Goal: Information Seeking & Learning: Find specific fact

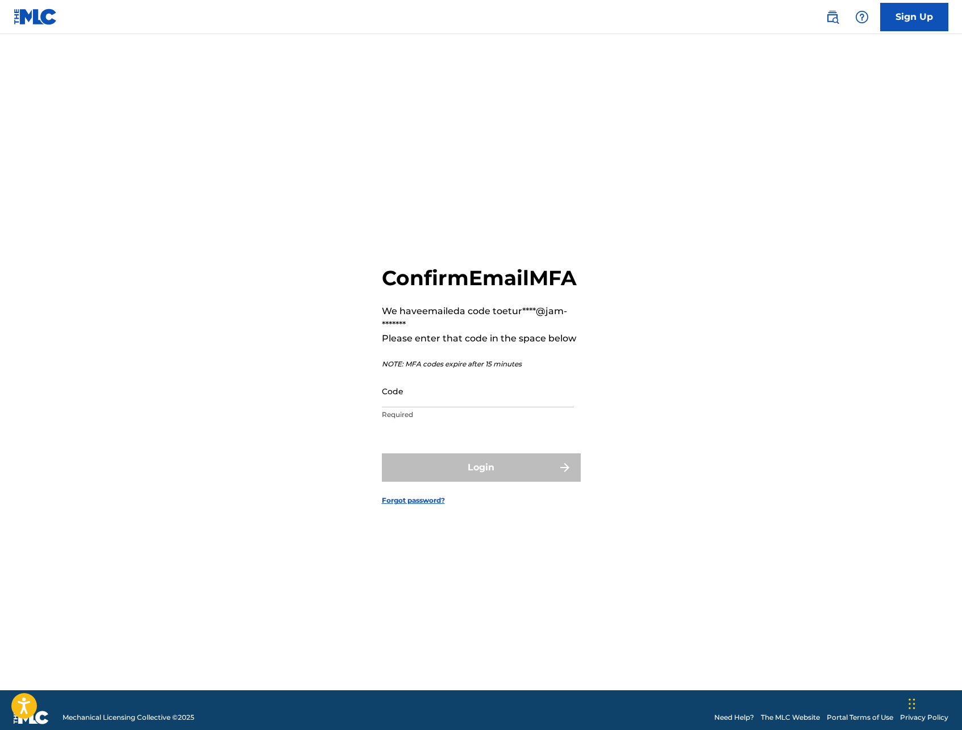
click at [484, 408] on input "Code" at bounding box center [478, 391] width 192 height 32
paste input "949726"
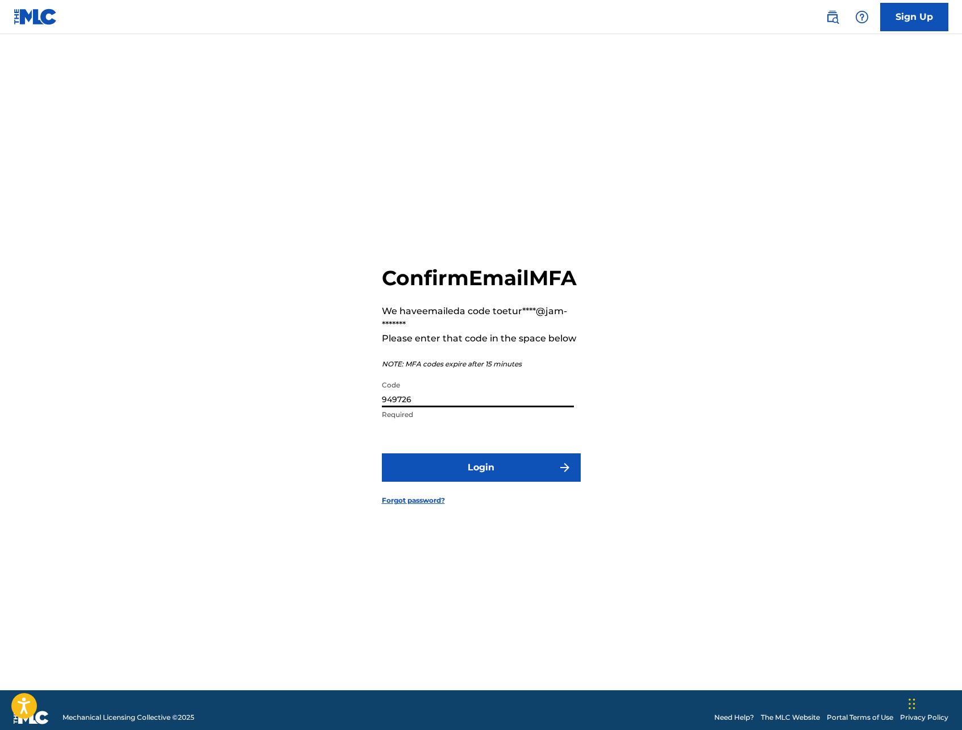
type input "949726"
click at [488, 477] on button "Login" at bounding box center [481, 468] width 199 height 28
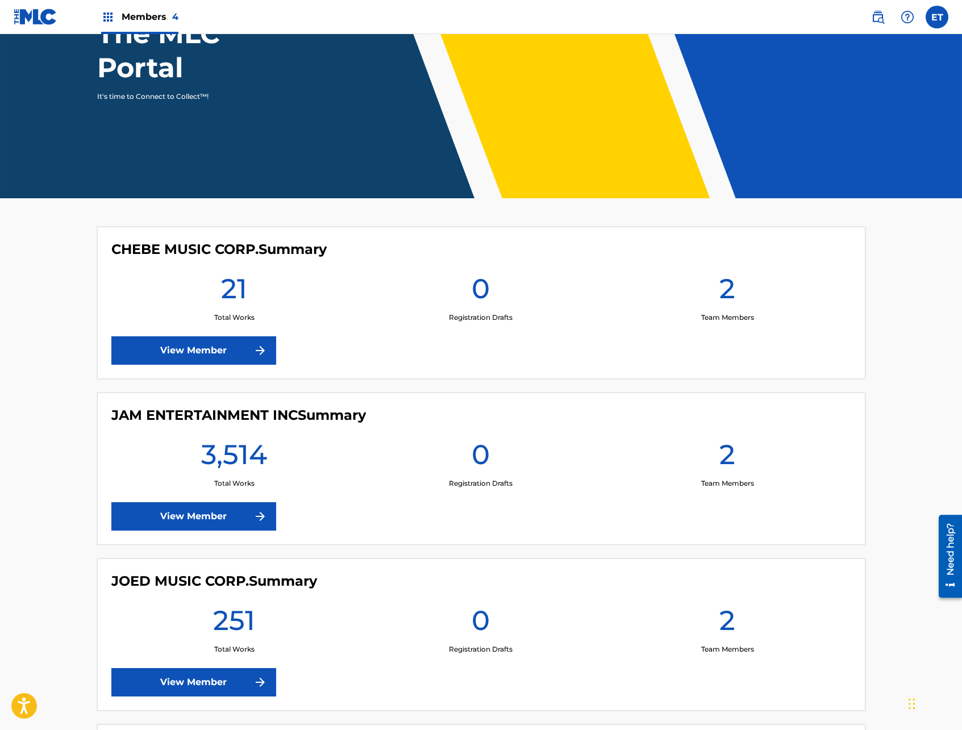
scroll to position [138, 0]
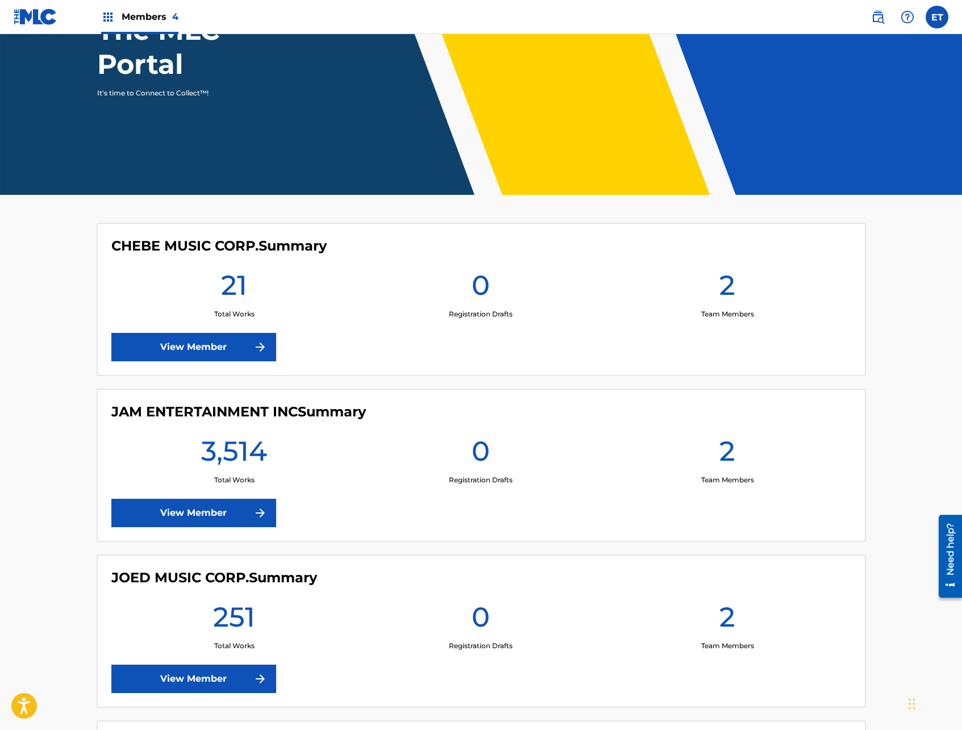
click at [211, 512] on link "View Member" at bounding box center [193, 513] width 165 height 28
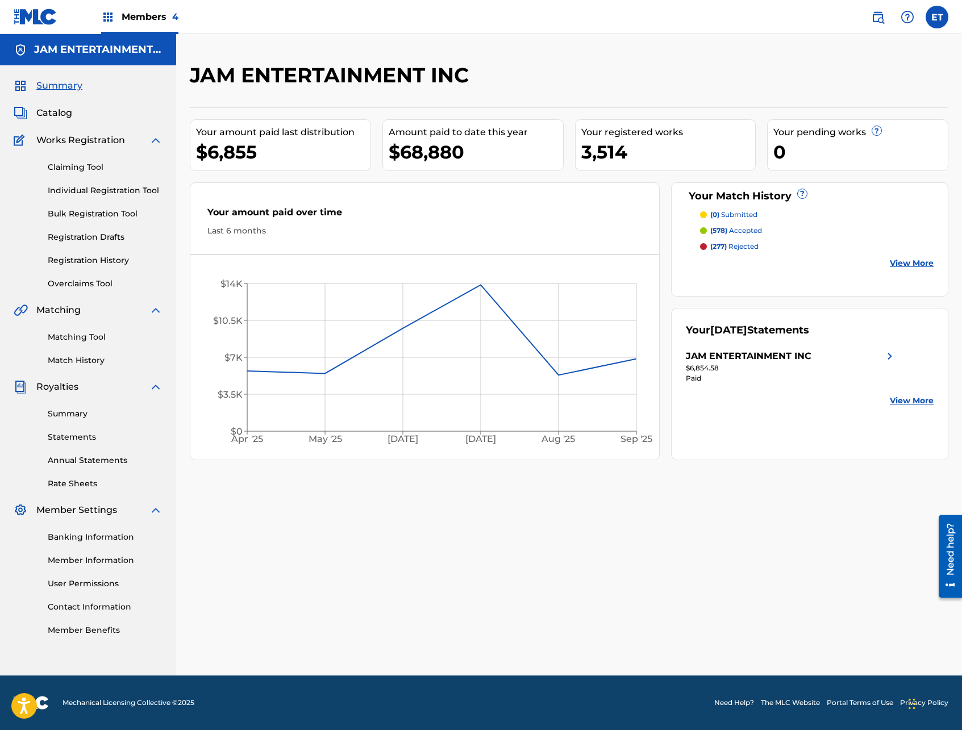
click at [70, 436] on link "Statements" at bounding box center [105, 437] width 115 height 12
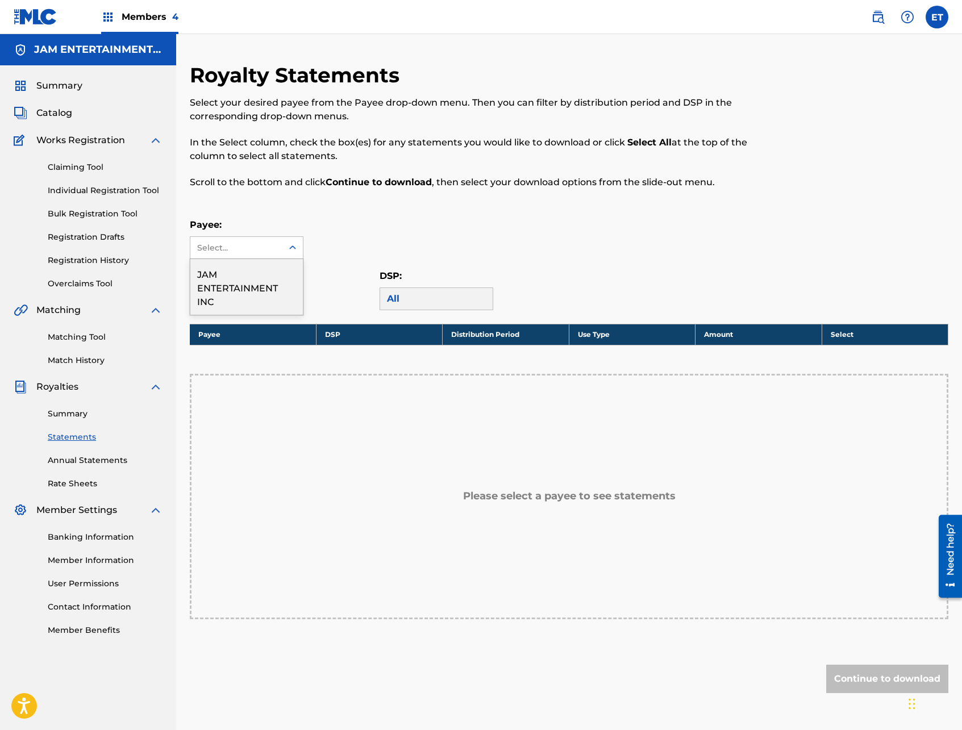
click at [269, 253] on div "Select..." at bounding box center [235, 248] width 77 height 12
click at [268, 278] on div "JAM ENTERTAINMENT INC" at bounding box center [246, 287] width 113 height 56
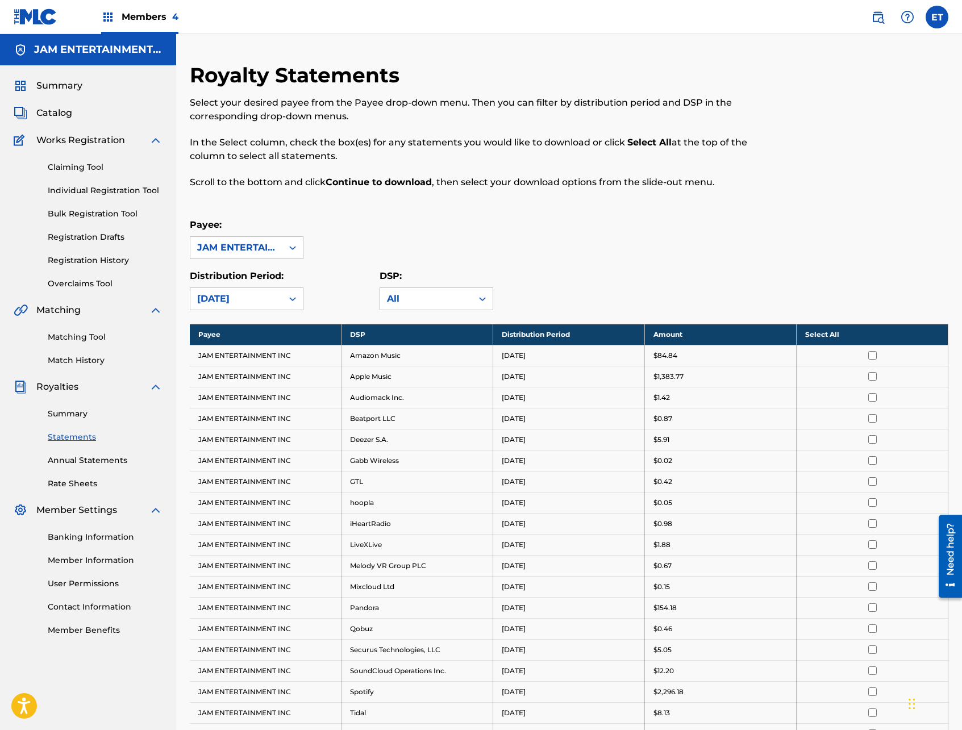
click at [815, 335] on th "Select All" at bounding box center [873, 334] width 152 height 21
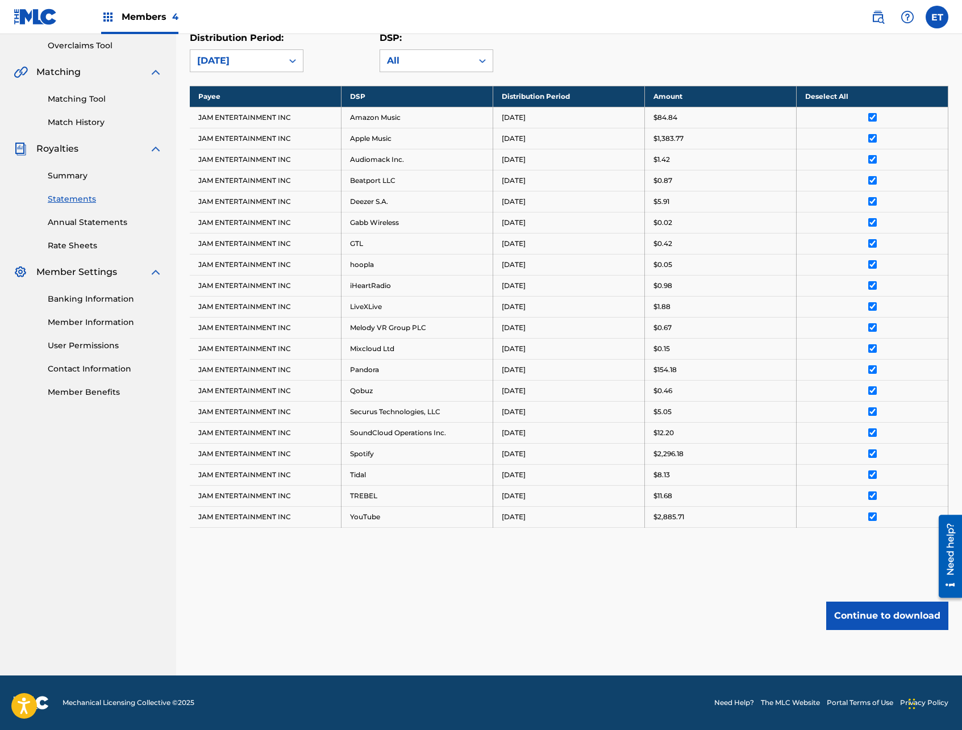
click at [875, 616] on button "Continue to download" at bounding box center [887, 616] width 122 height 28
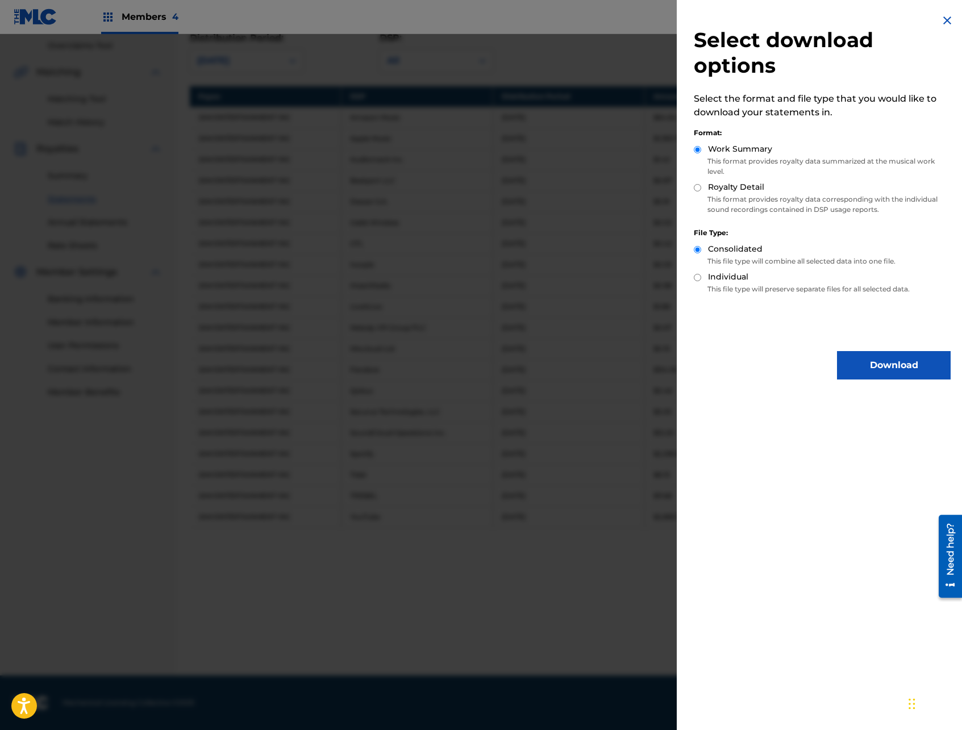
click at [883, 363] on button "Download" at bounding box center [894, 365] width 114 height 28
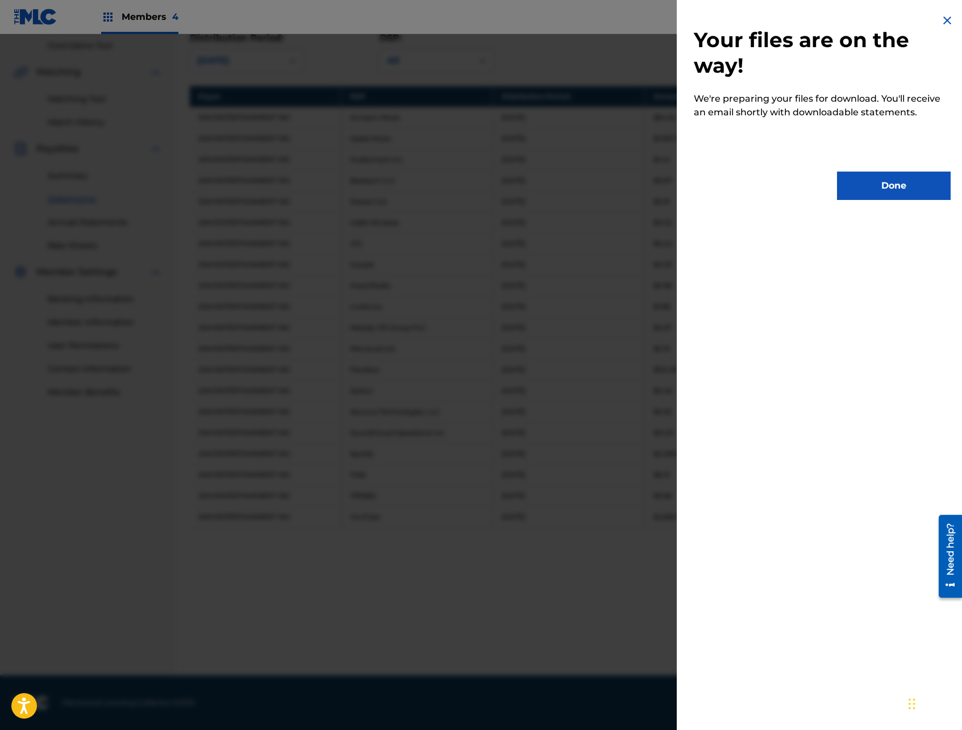
click at [934, 192] on button "Done" at bounding box center [894, 186] width 114 height 28
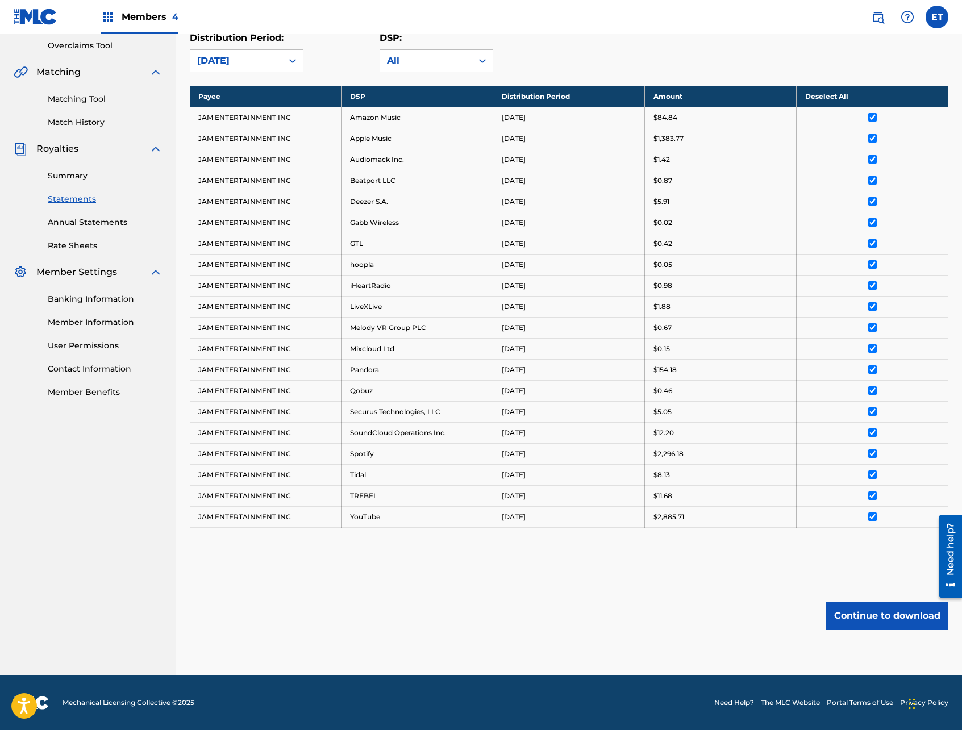
click at [874, 616] on button "Continue to download" at bounding box center [887, 616] width 122 height 28
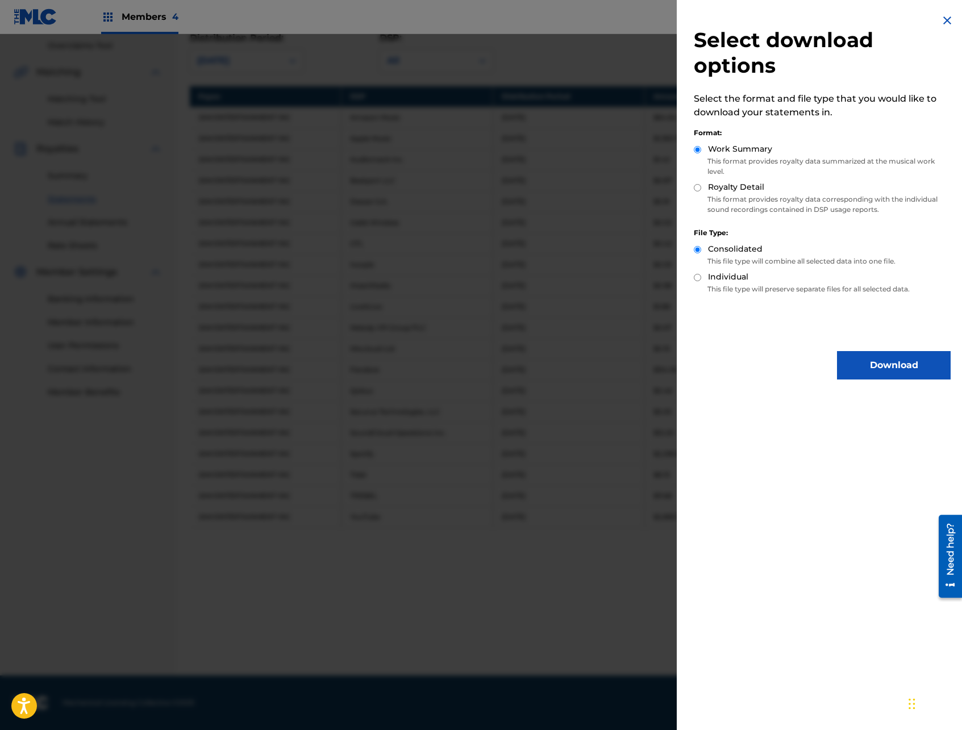
click at [899, 377] on button "Download" at bounding box center [894, 365] width 114 height 28
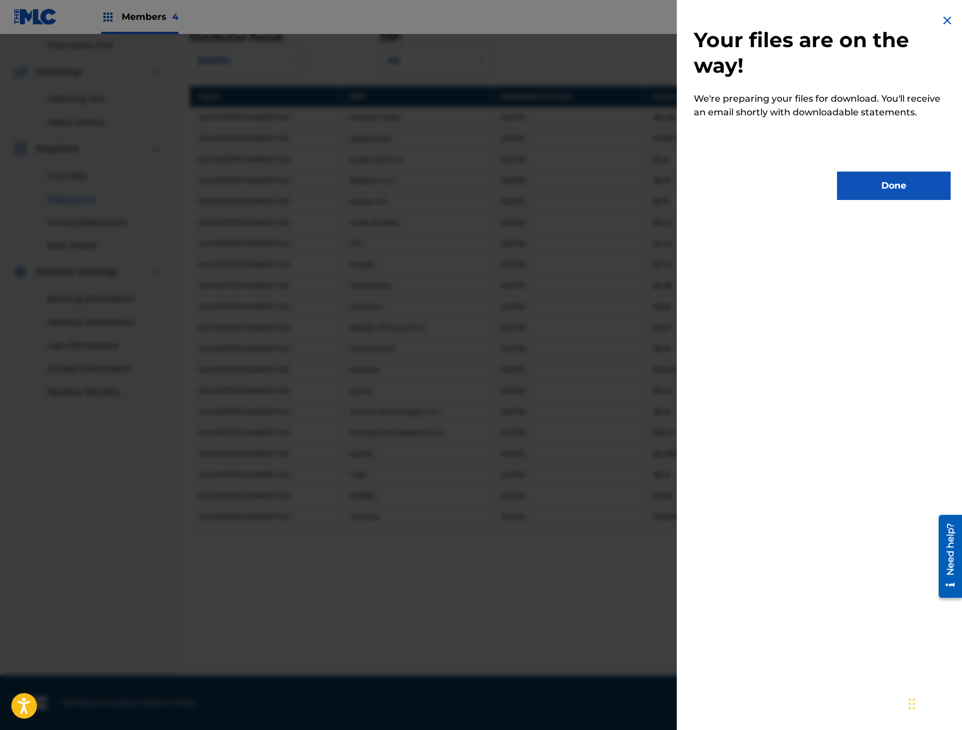
click at [886, 188] on button "Done" at bounding box center [894, 186] width 114 height 28
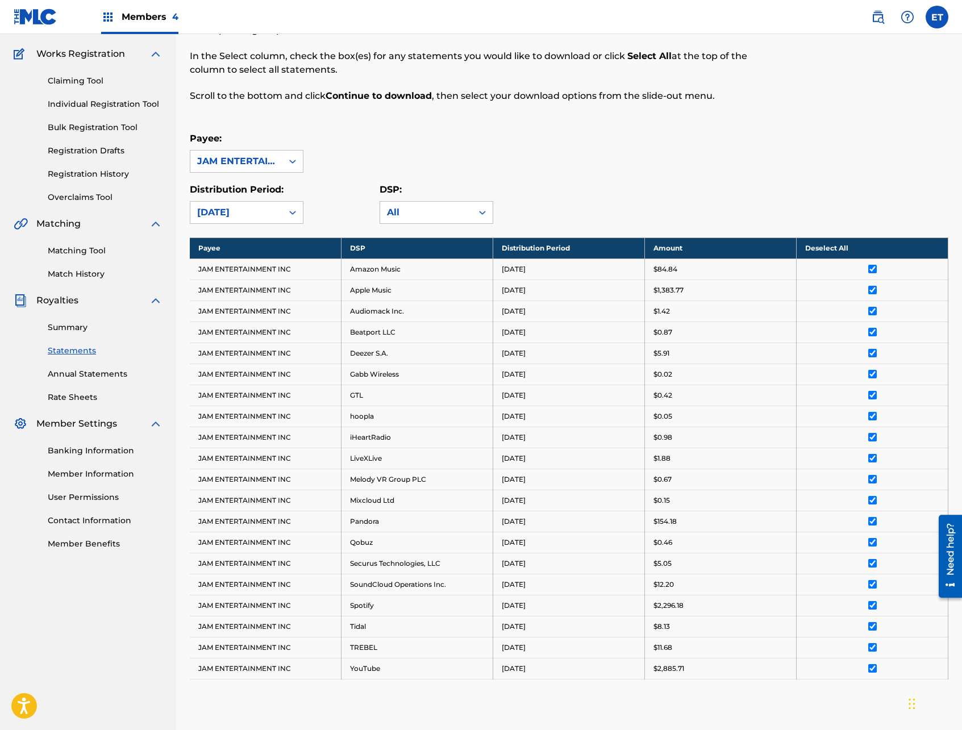
scroll to position [0, 0]
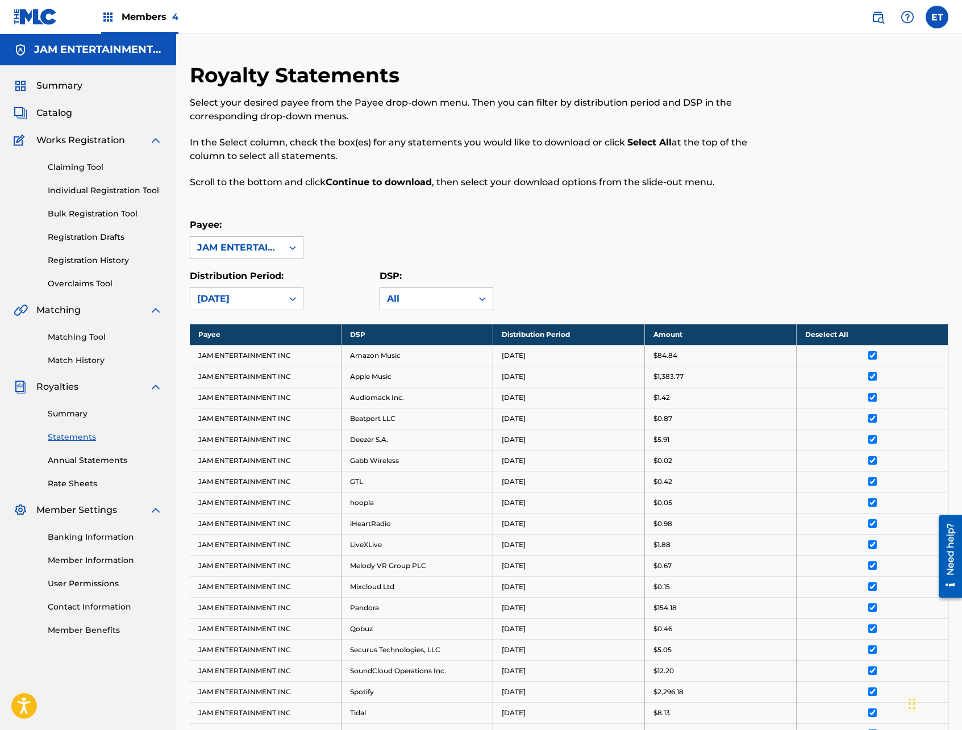
click at [156, 12] on span "Members 4" at bounding box center [150, 16] width 57 height 13
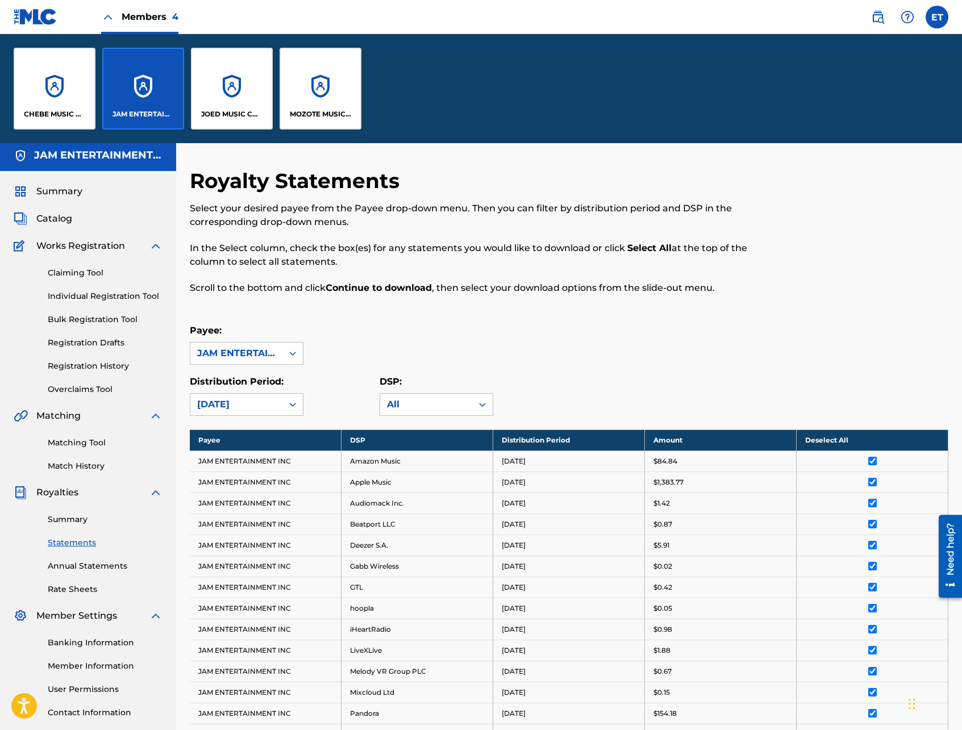
scroll to position [1, 0]
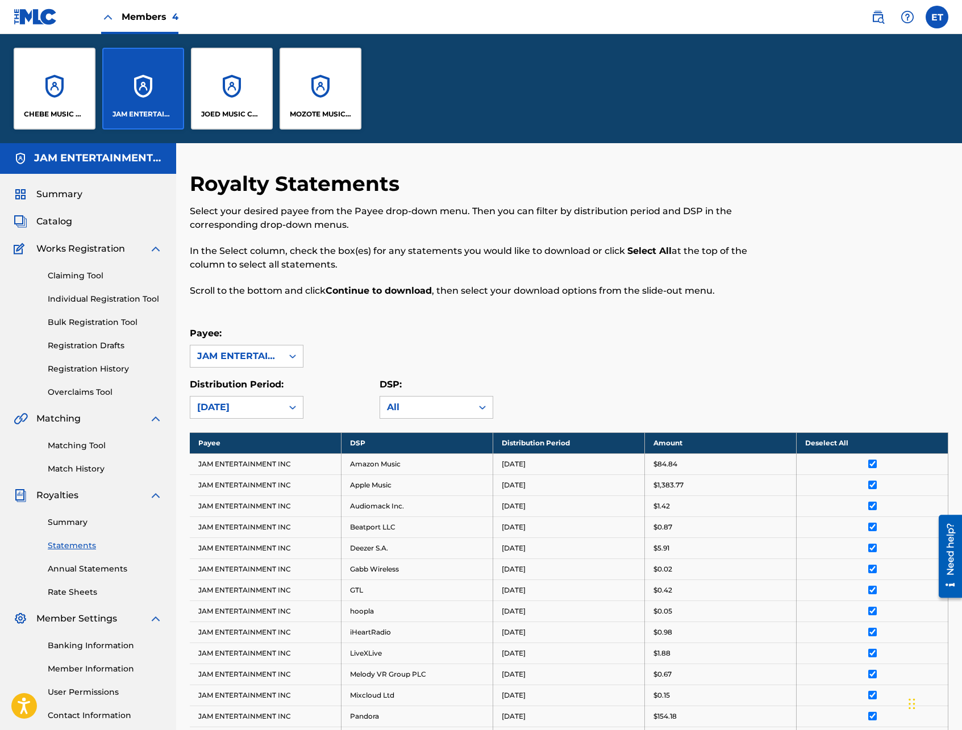
click at [78, 519] on link "Summary" at bounding box center [105, 523] width 115 height 12
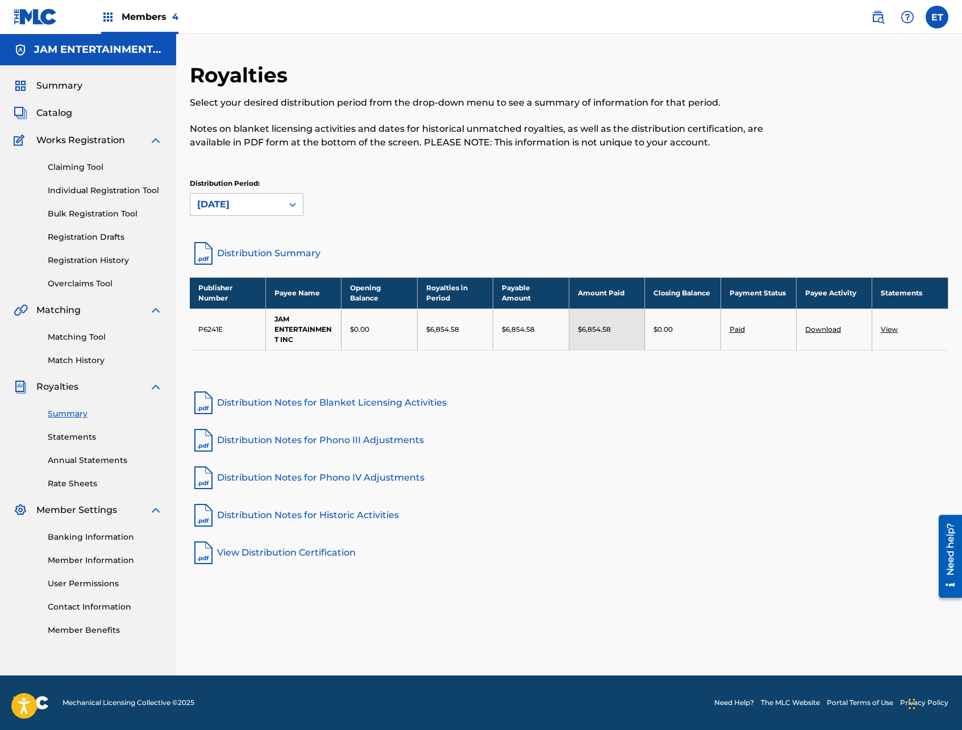
click at [140, 14] on span "Members 4" at bounding box center [150, 16] width 57 height 13
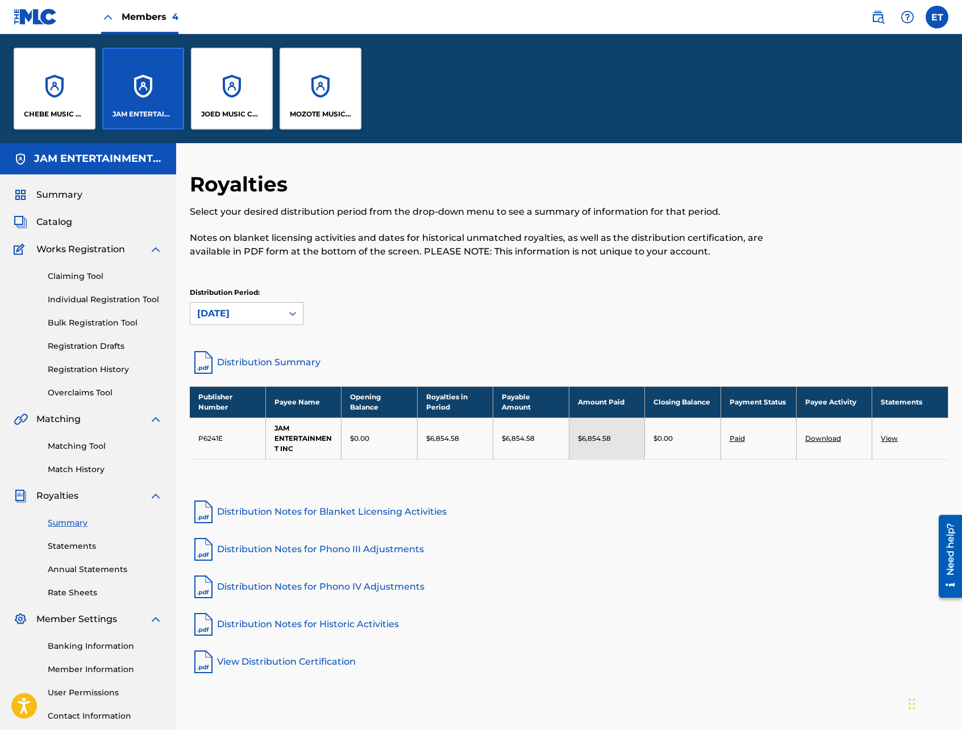
click at [215, 79] on div "JOED MUSIC CORP." at bounding box center [232, 89] width 82 height 82
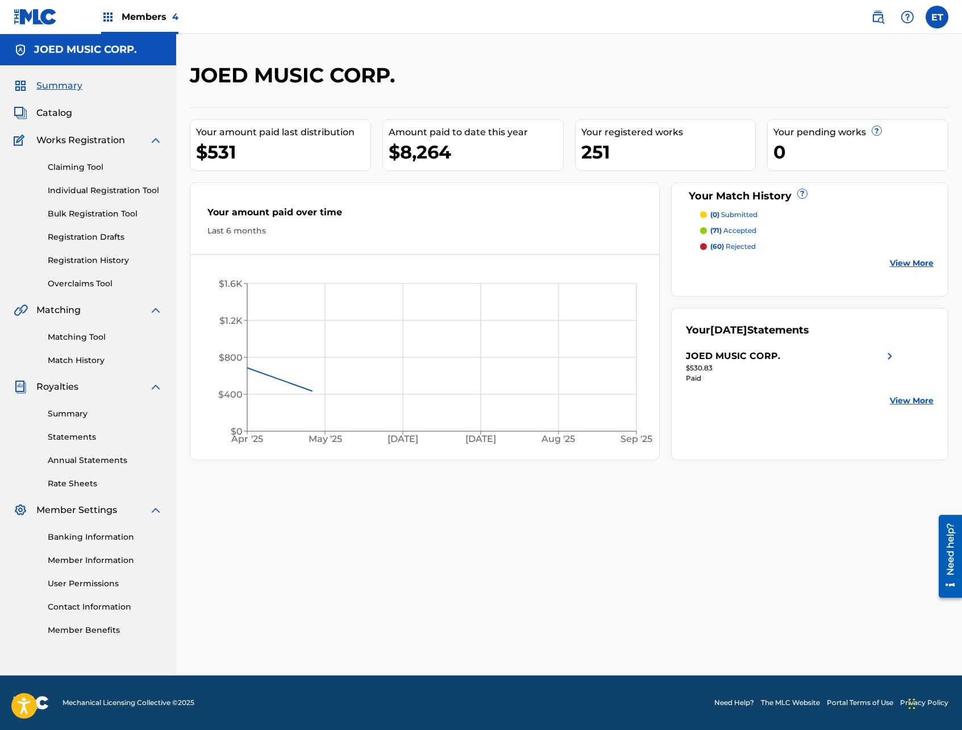
click at [98, 410] on link "Summary" at bounding box center [105, 414] width 115 height 12
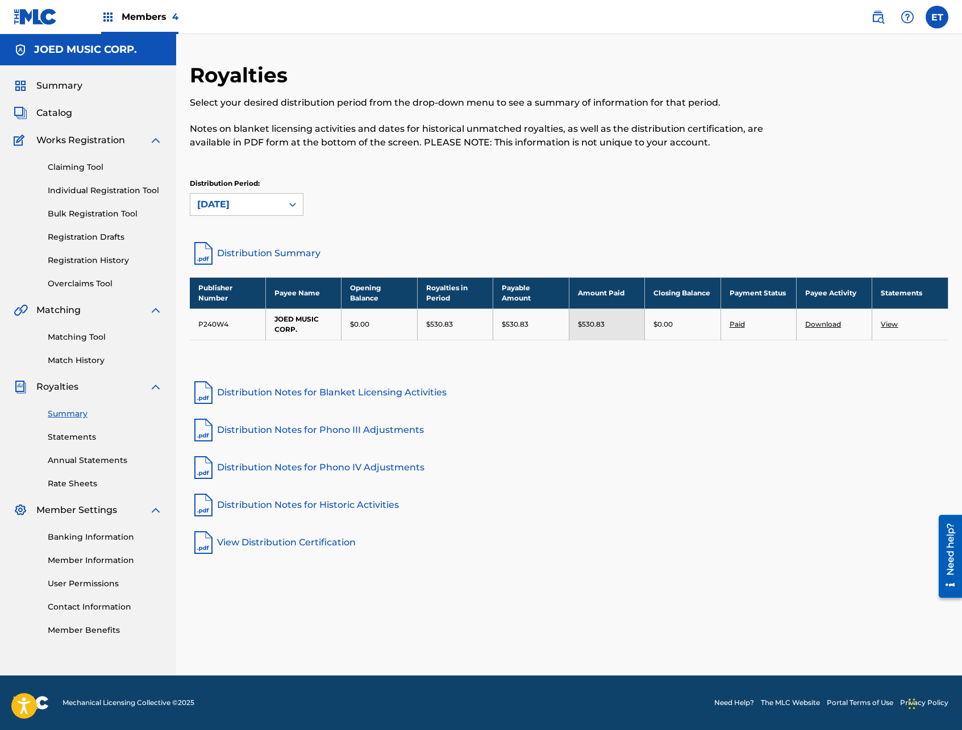
click at [138, 20] on span "Members 4" at bounding box center [150, 16] width 57 height 13
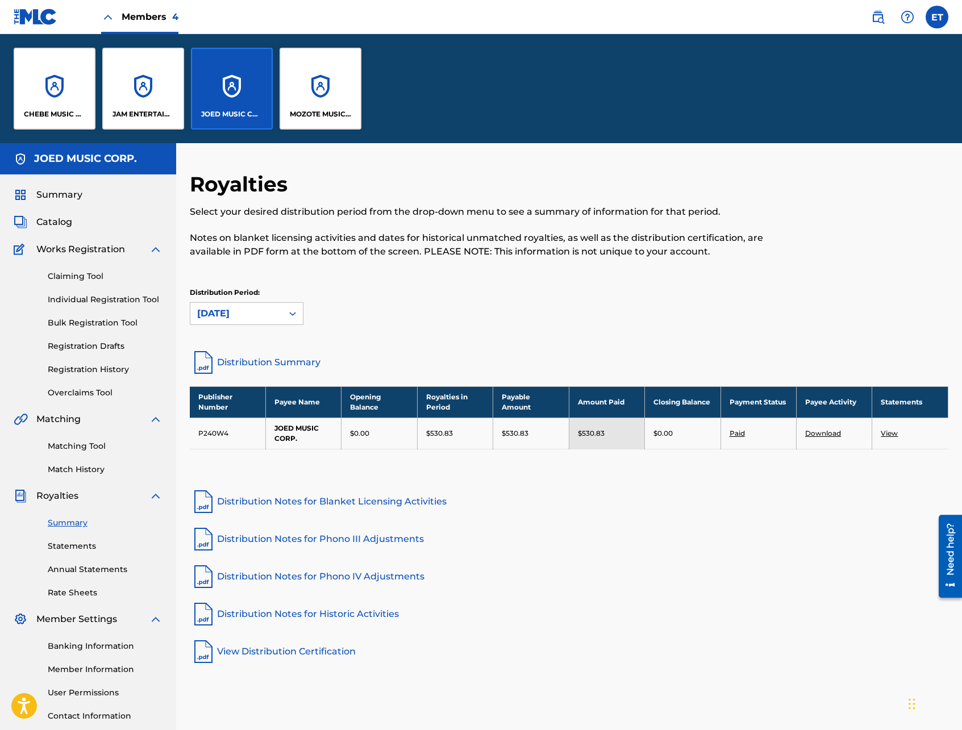
click at [302, 106] on div "MOZOTE MUSIC CORP." at bounding box center [321, 89] width 82 height 82
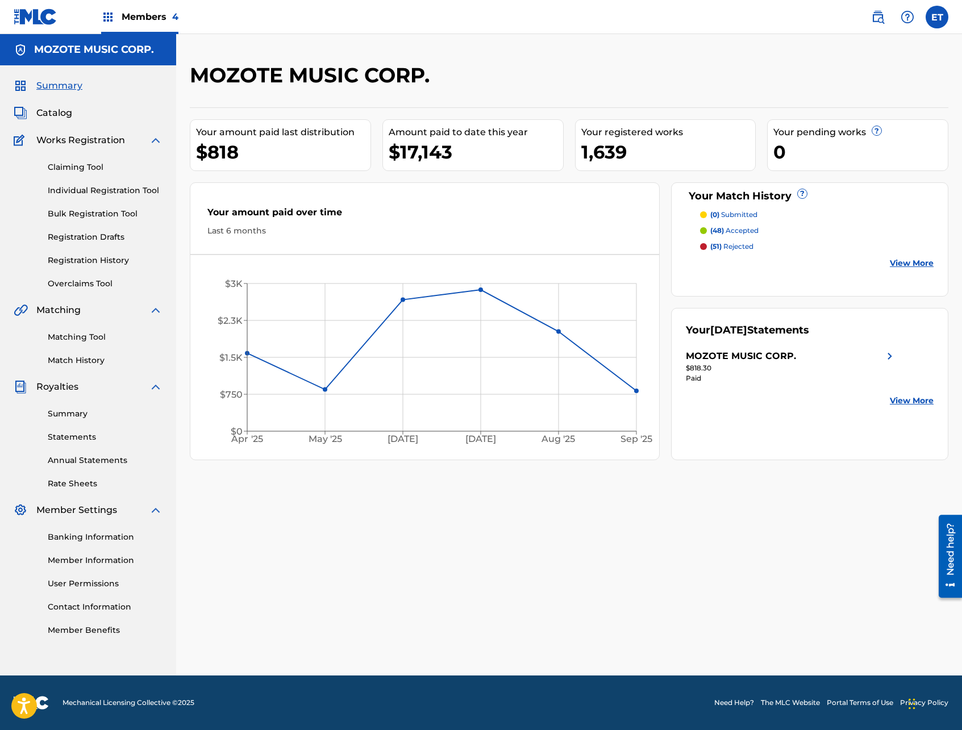
click at [72, 416] on link "Summary" at bounding box center [105, 414] width 115 height 12
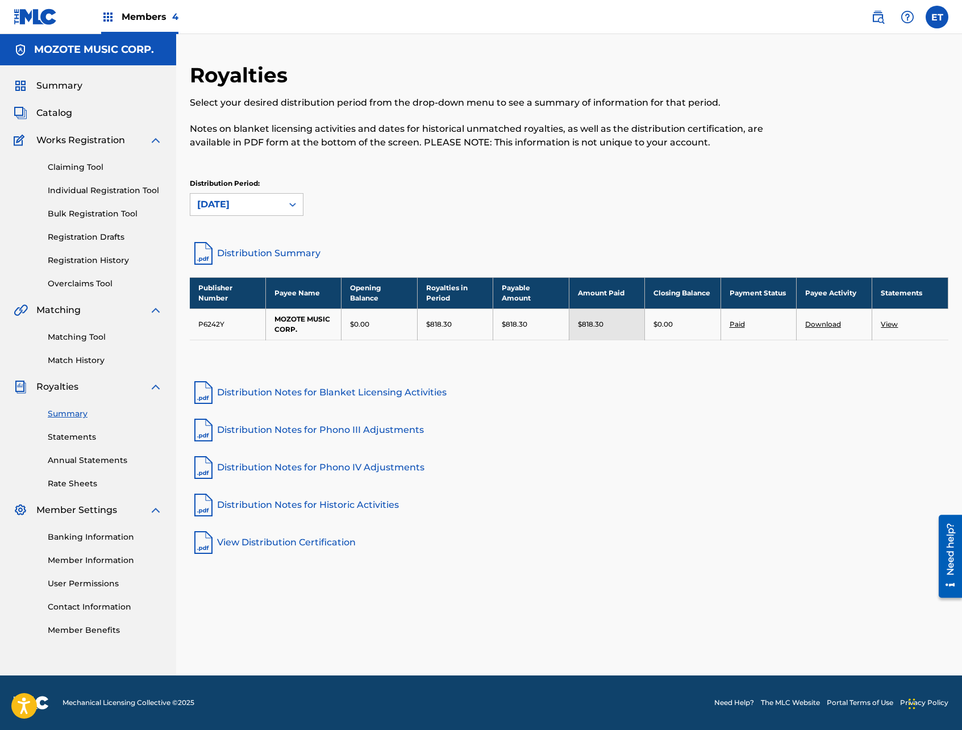
click at [132, 19] on span "Members 4" at bounding box center [150, 16] width 57 height 13
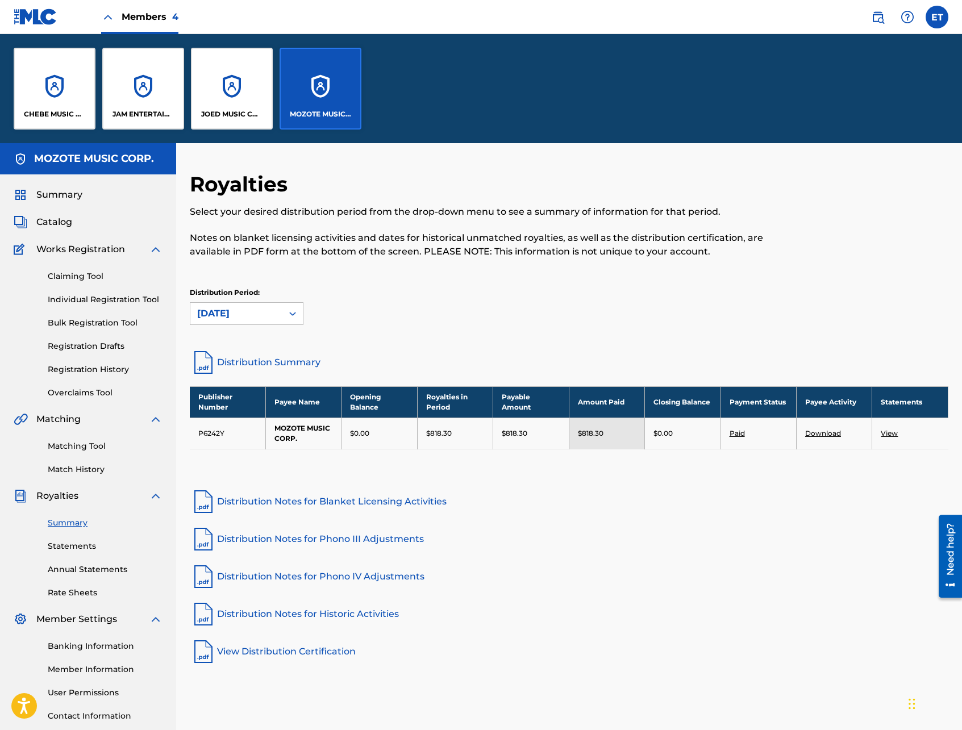
click at [172, 103] on div "JAM ENTERTAINMENT INC" at bounding box center [143, 89] width 82 height 82
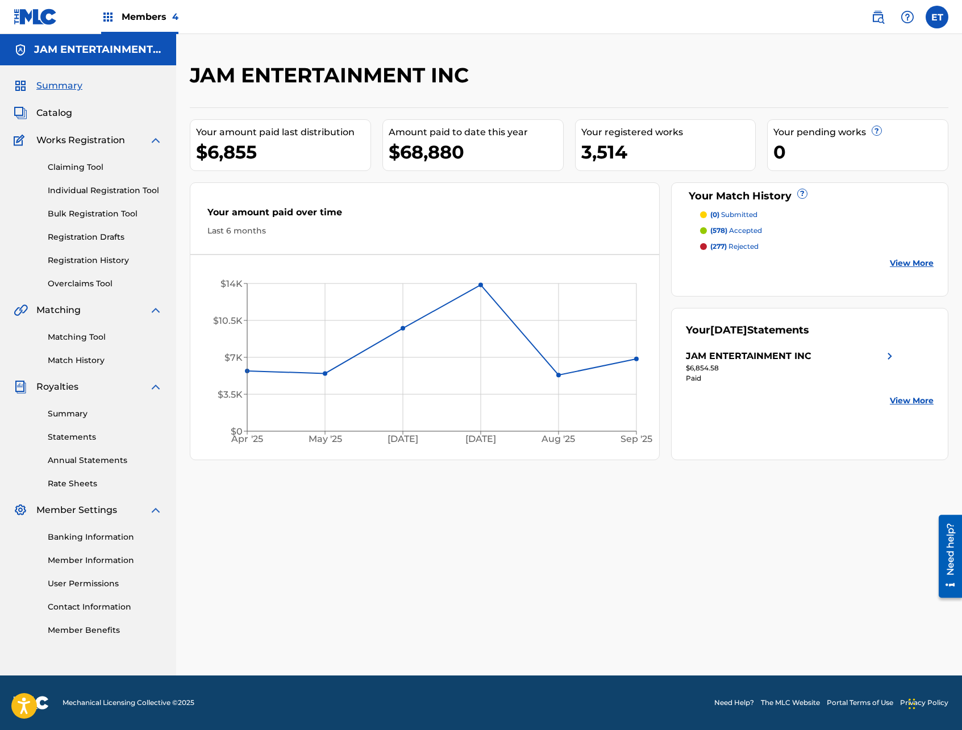
click at [147, 13] on span "Members 4" at bounding box center [150, 16] width 57 height 13
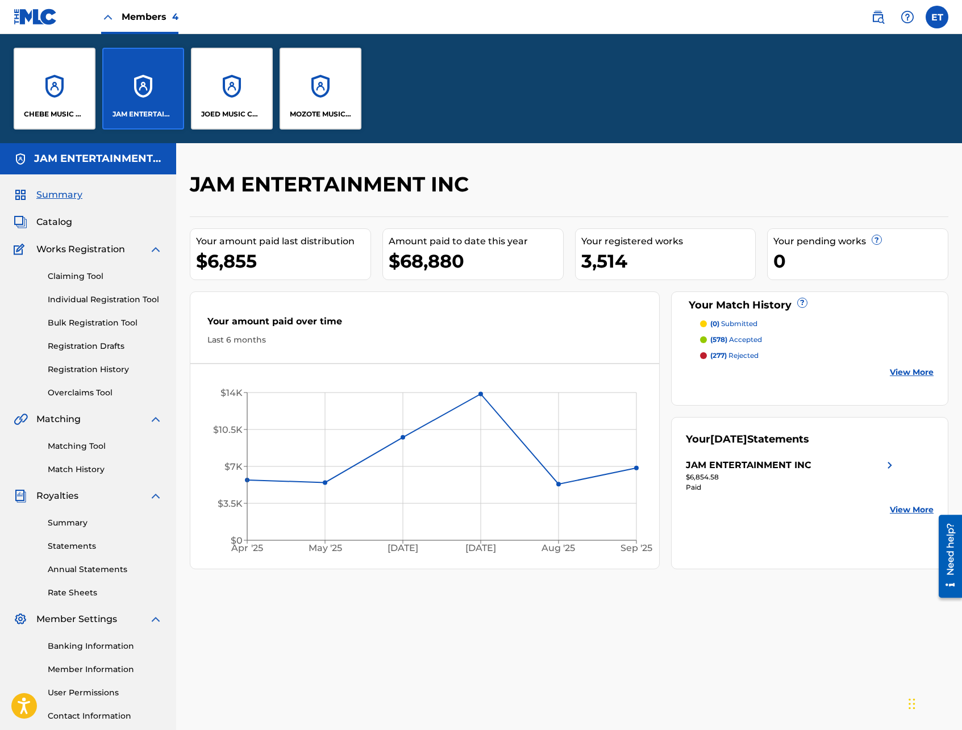
click at [233, 78] on div "JOED MUSIC CORP." at bounding box center [232, 89] width 82 height 82
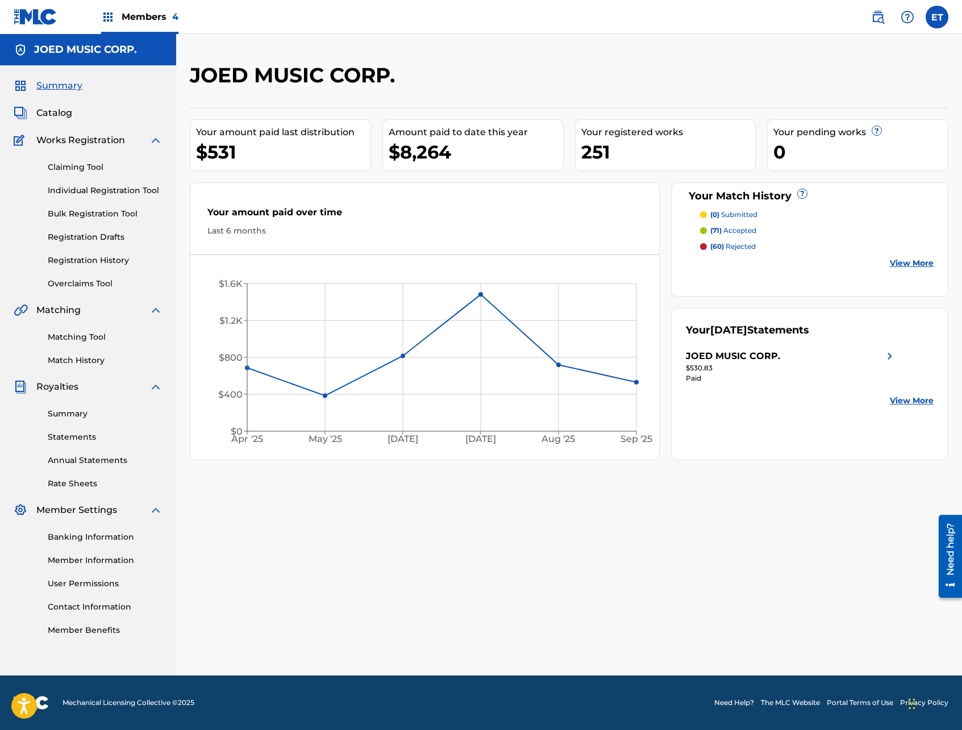
click at [73, 437] on link "Statements" at bounding box center [105, 437] width 115 height 12
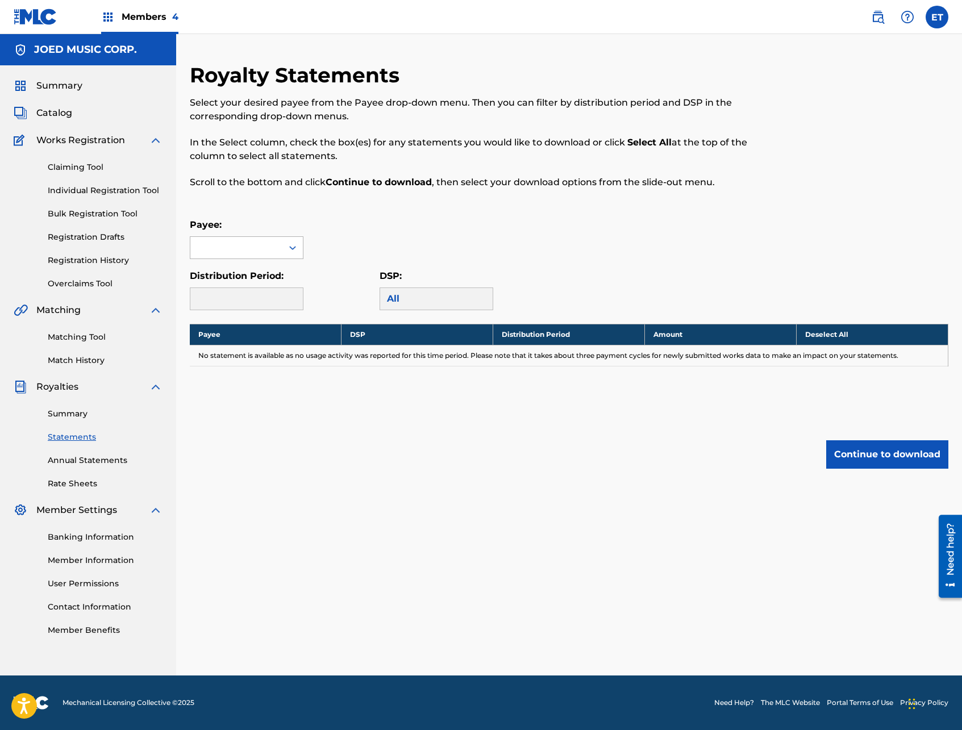
click at [269, 257] on div at bounding box center [236, 248] width 92 height 22
click at [269, 273] on div "JOED MUSIC CORP." at bounding box center [246, 273] width 113 height 28
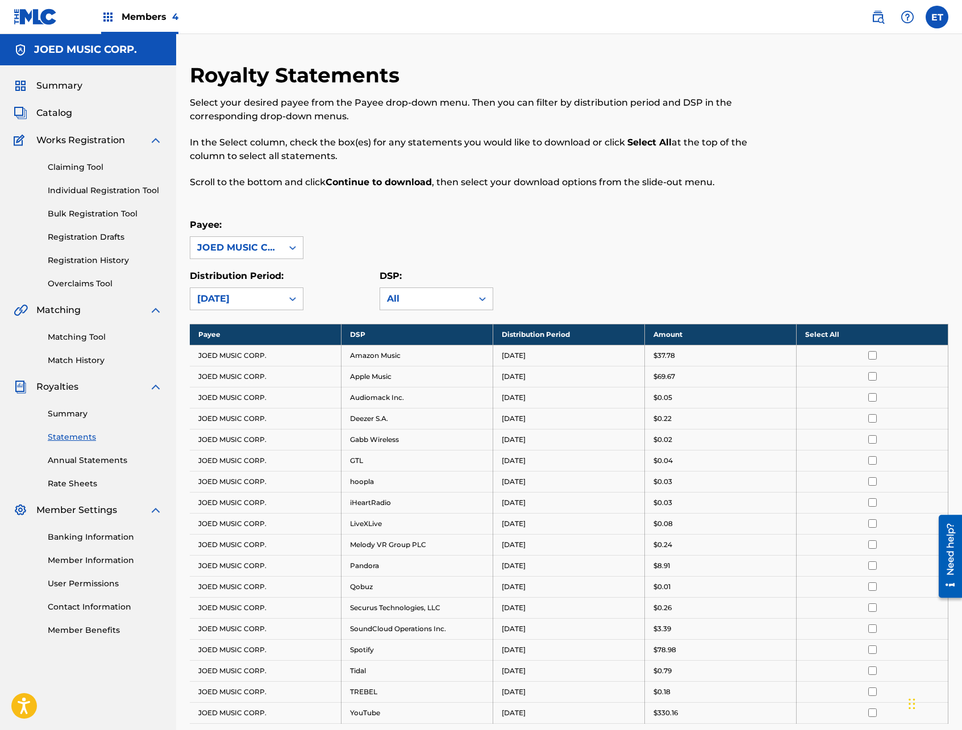
click at [821, 334] on th "Select All" at bounding box center [873, 334] width 152 height 21
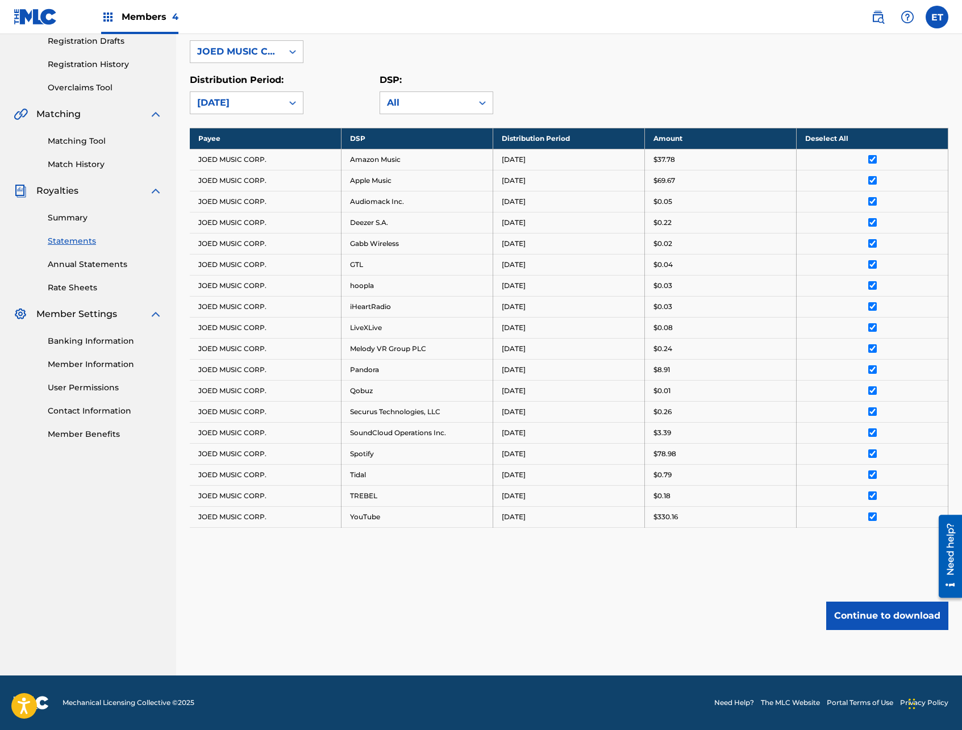
click at [891, 626] on button "Continue to download" at bounding box center [887, 616] width 122 height 28
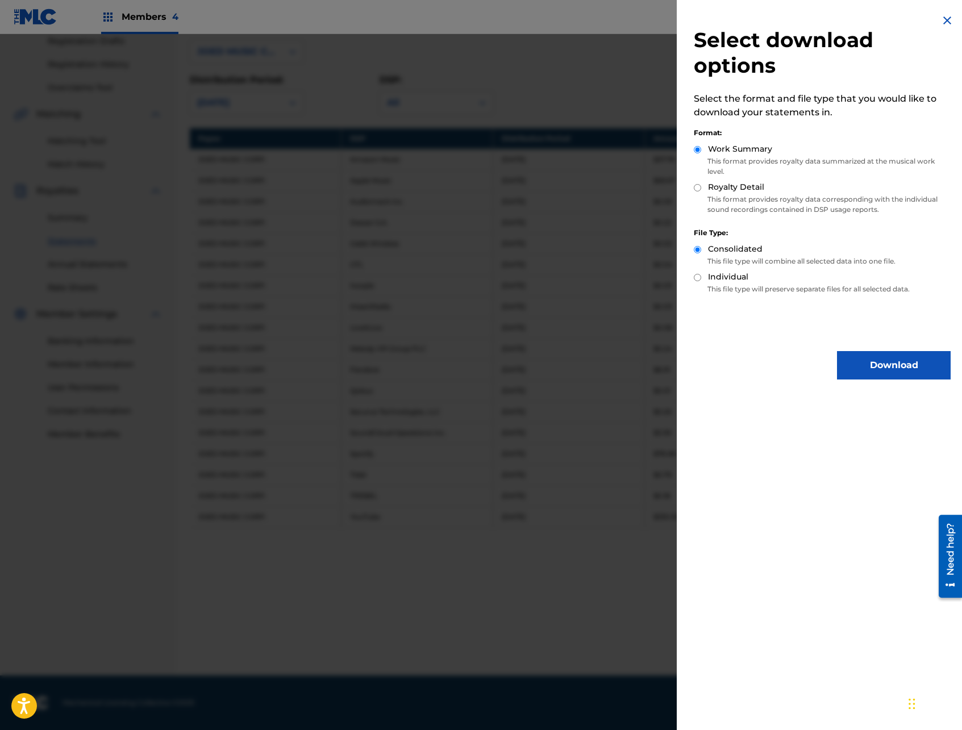
click at [874, 358] on button "Download" at bounding box center [894, 365] width 114 height 28
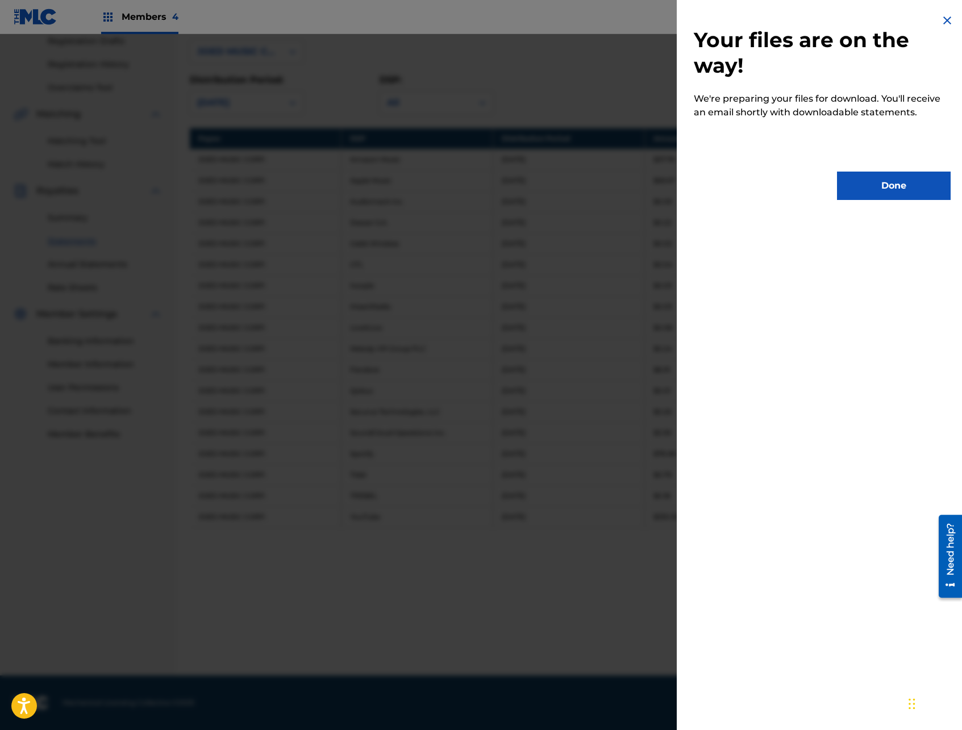
click at [887, 186] on button "Done" at bounding box center [894, 186] width 114 height 28
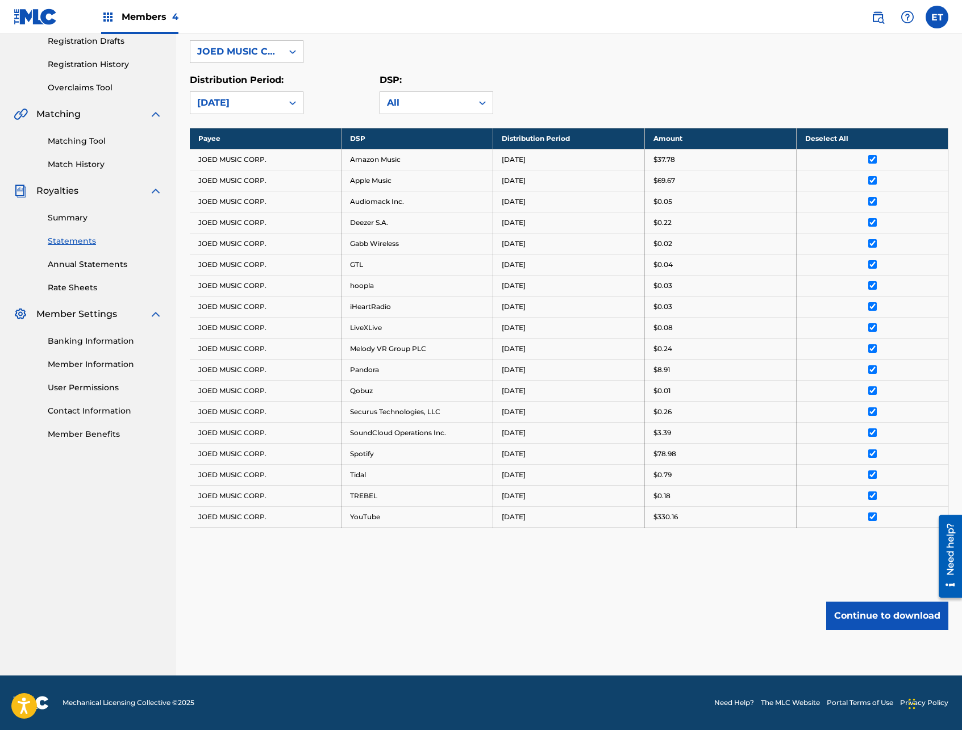
click at [155, 24] on div "Members 4" at bounding box center [139, 17] width 77 height 34
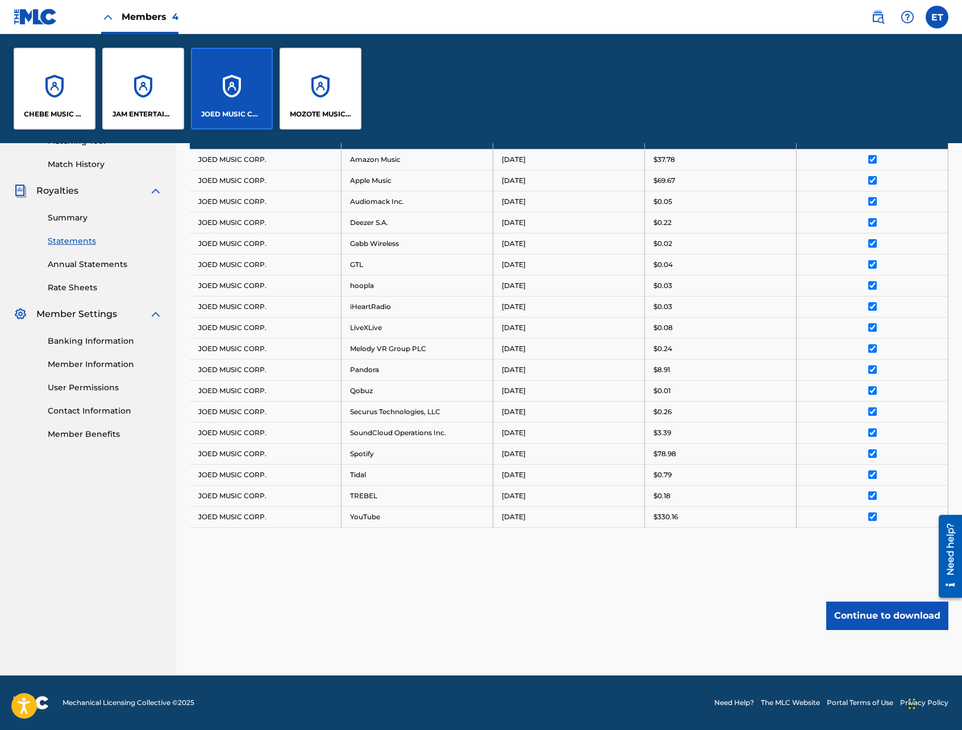
click at [315, 88] on div "MOZOTE MUSIC CORP." at bounding box center [321, 89] width 82 height 82
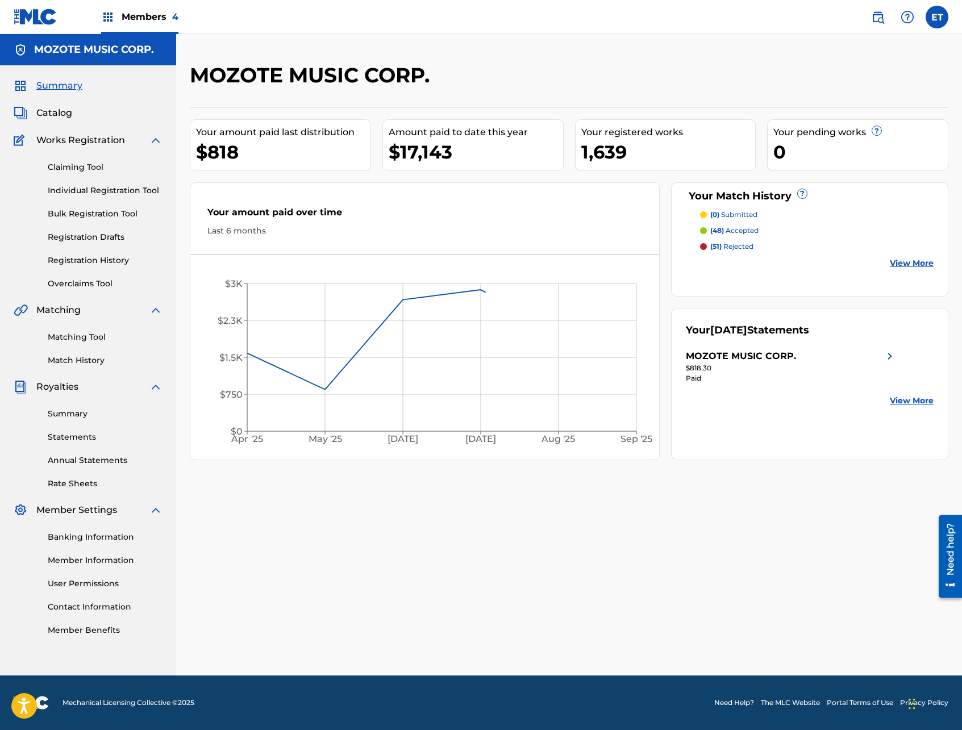
click at [67, 433] on link "Statements" at bounding box center [105, 437] width 115 height 12
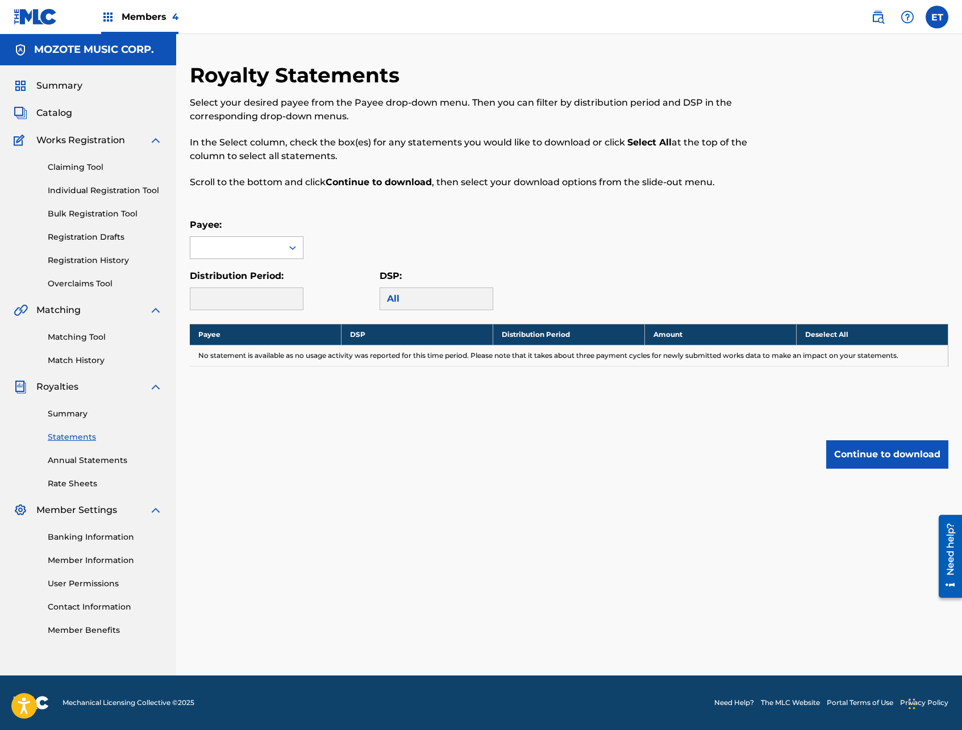
click at [280, 253] on div at bounding box center [236, 248] width 92 height 22
click at [268, 288] on div "MOZOTE MUSIC CORP." at bounding box center [246, 280] width 113 height 42
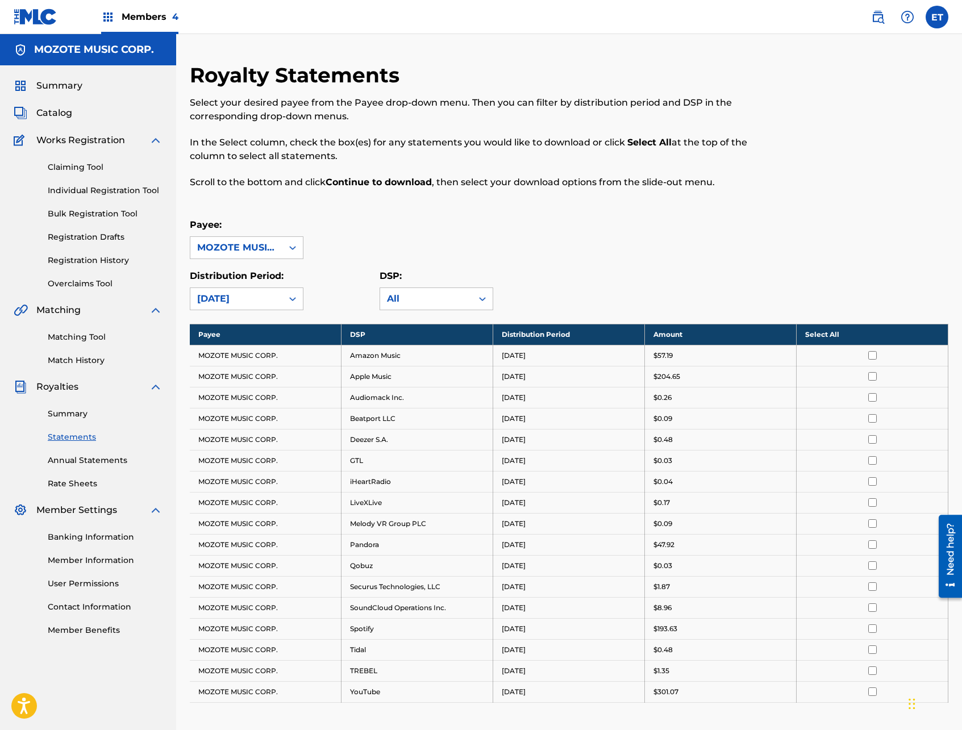
click at [825, 332] on th "Select All" at bounding box center [873, 334] width 152 height 21
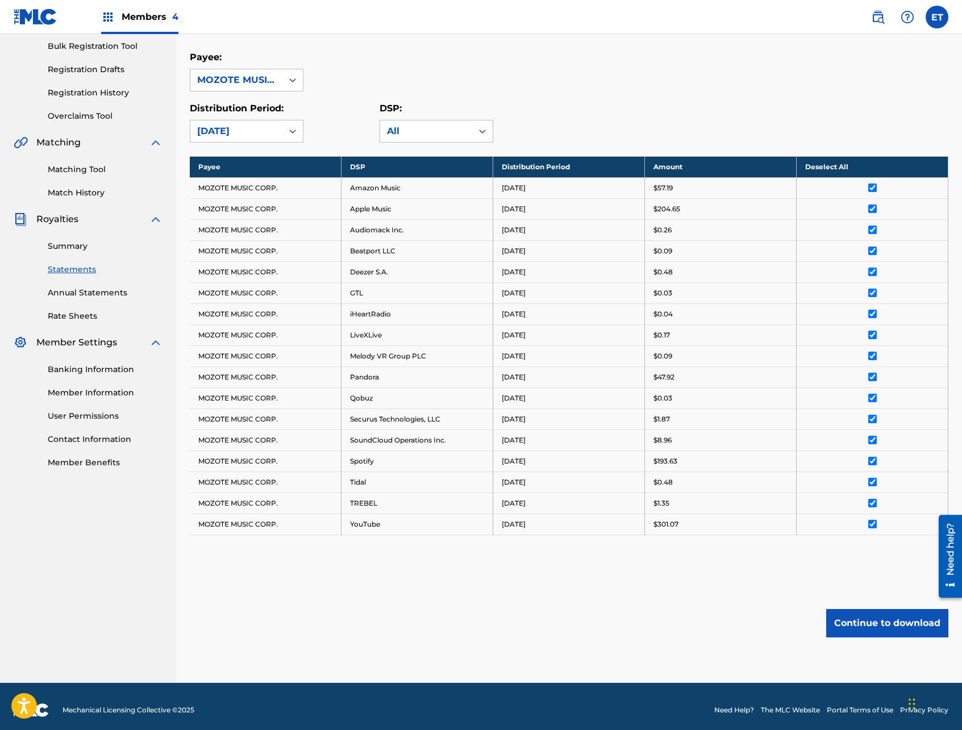
scroll to position [175, 0]
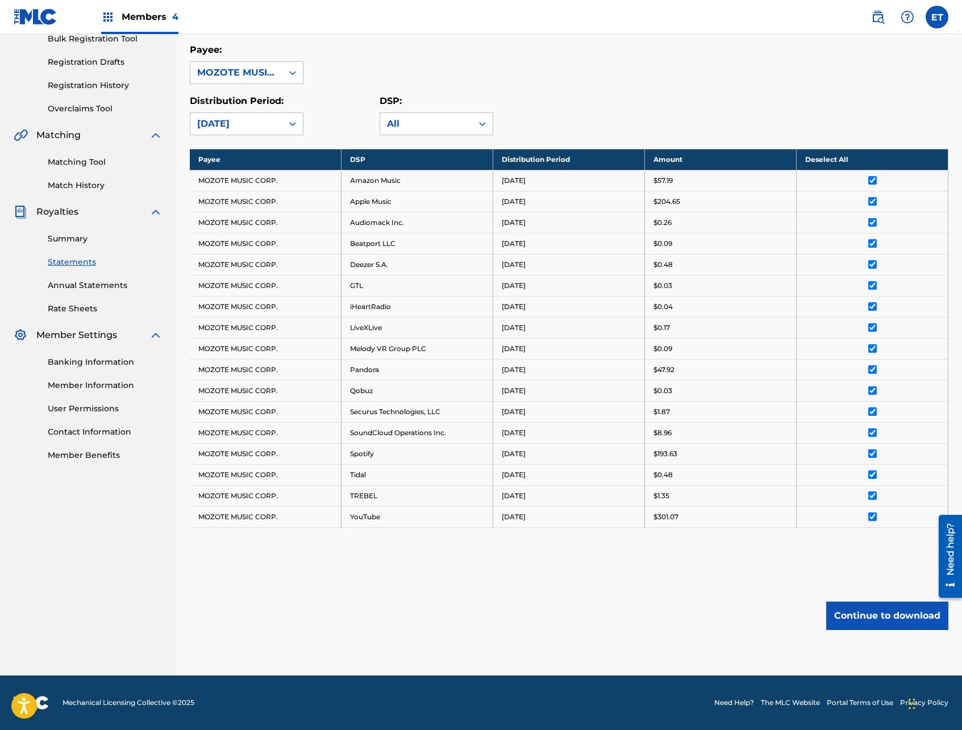
click at [868, 614] on button "Continue to download" at bounding box center [887, 616] width 122 height 28
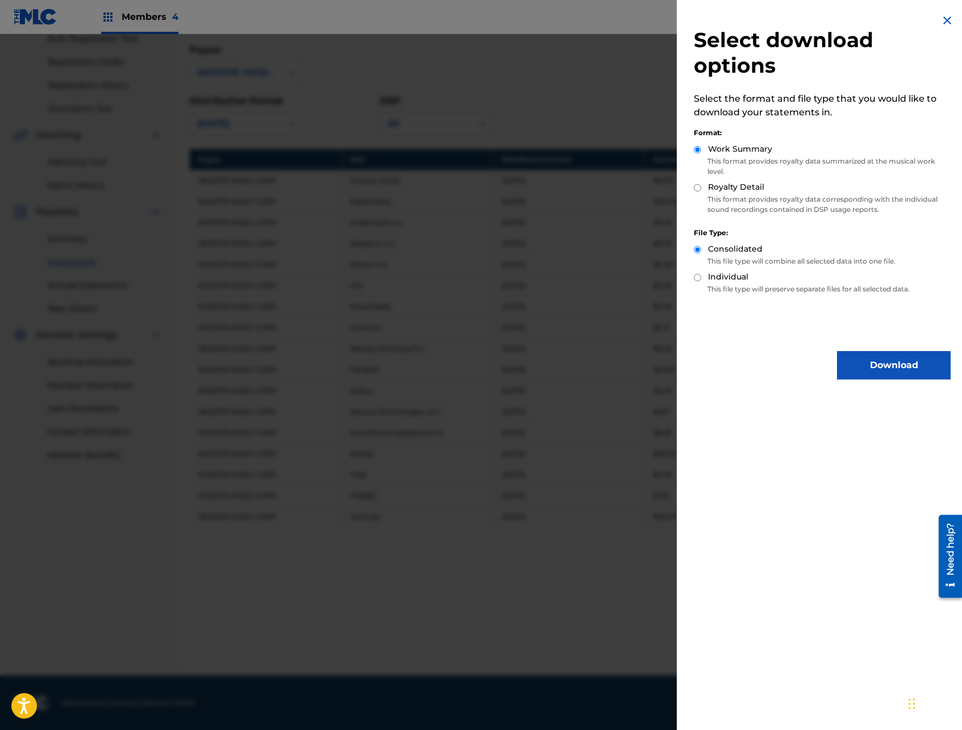
click at [879, 367] on button "Download" at bounding box center [894, 365] width 114 height 28
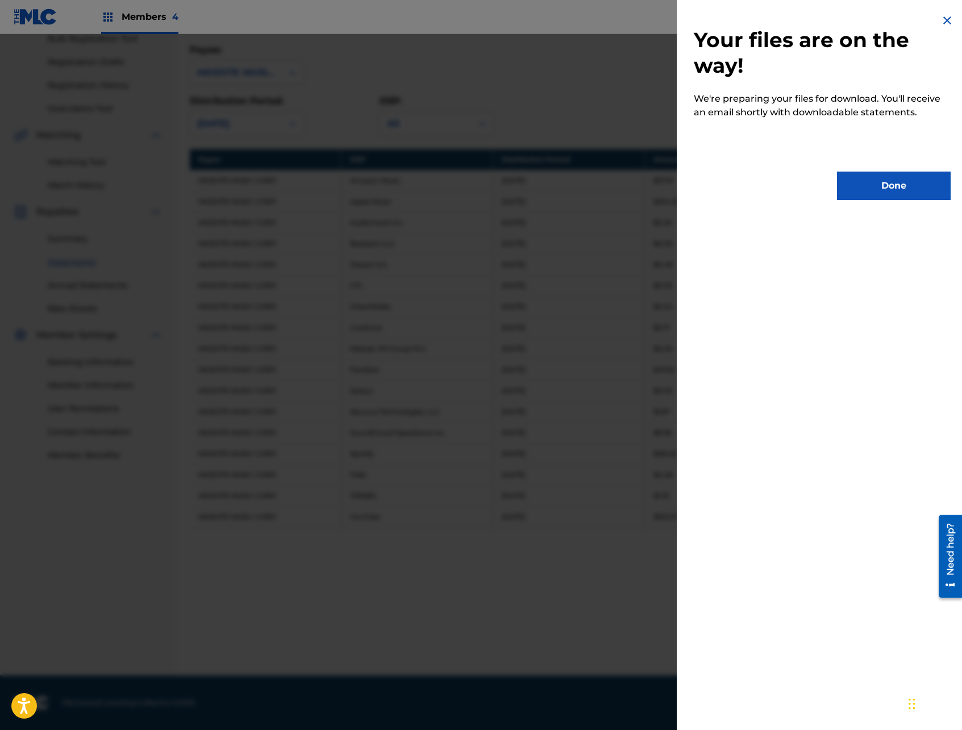
click at [895, 194] on button "Done" at bounding box center [894, 186] width 114 height 28
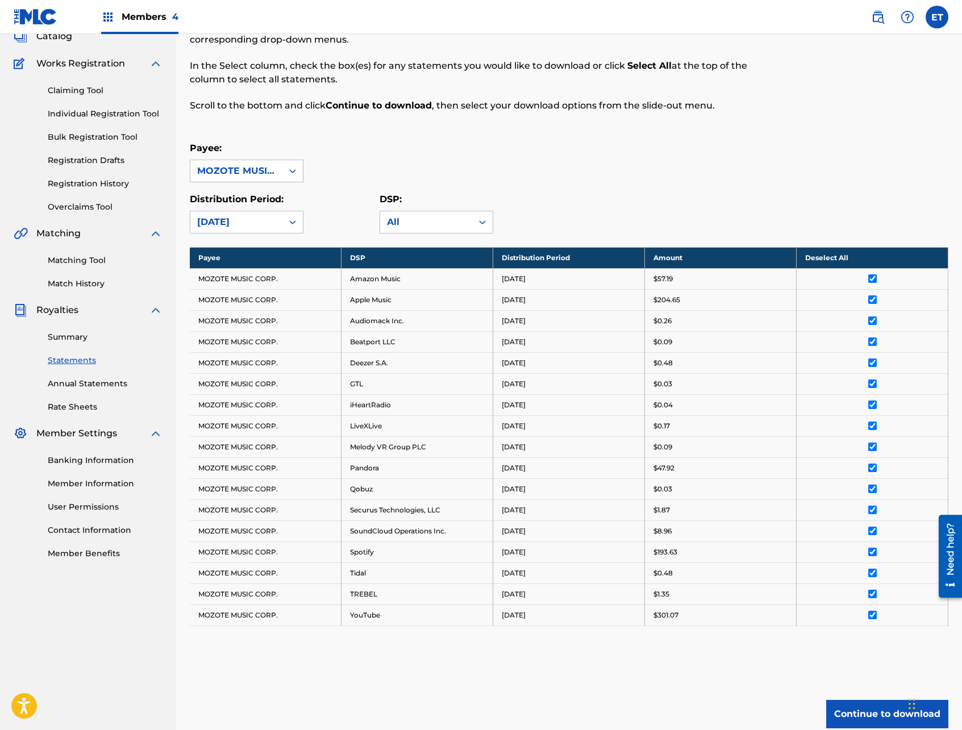
scroll to position [0, 0]
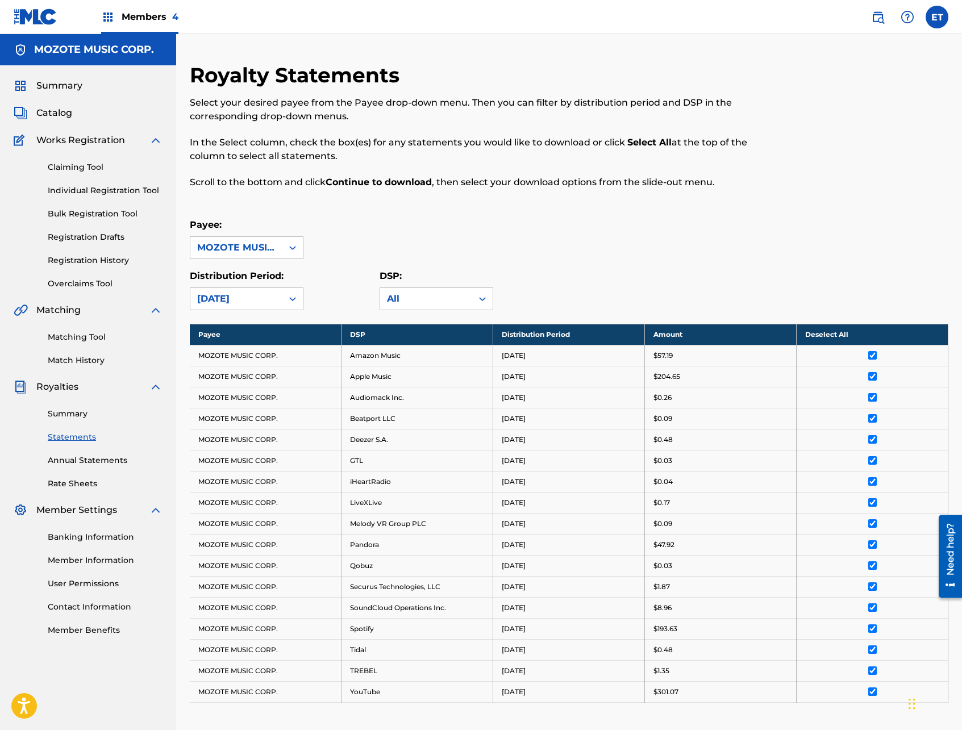
click at [149, 16] on span "Members 4" at bounding box center [150, 16] width 57 height 13
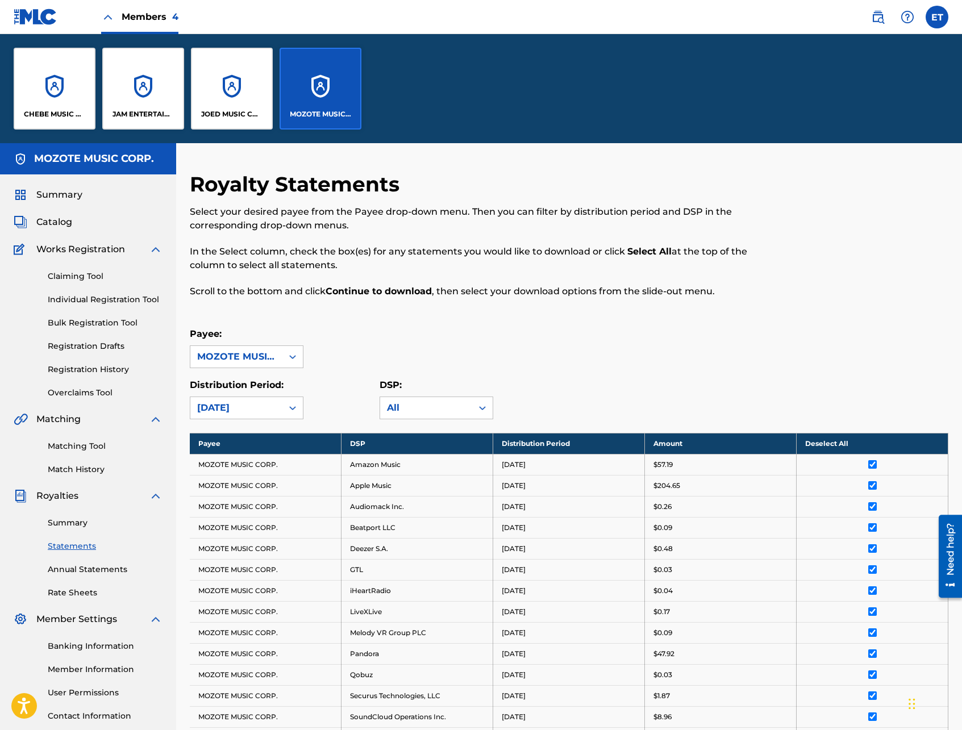
click at [140, 91] on div "JAM ENTERTAINMENT INC" at bounding box center [143, 89] width 82 height 82
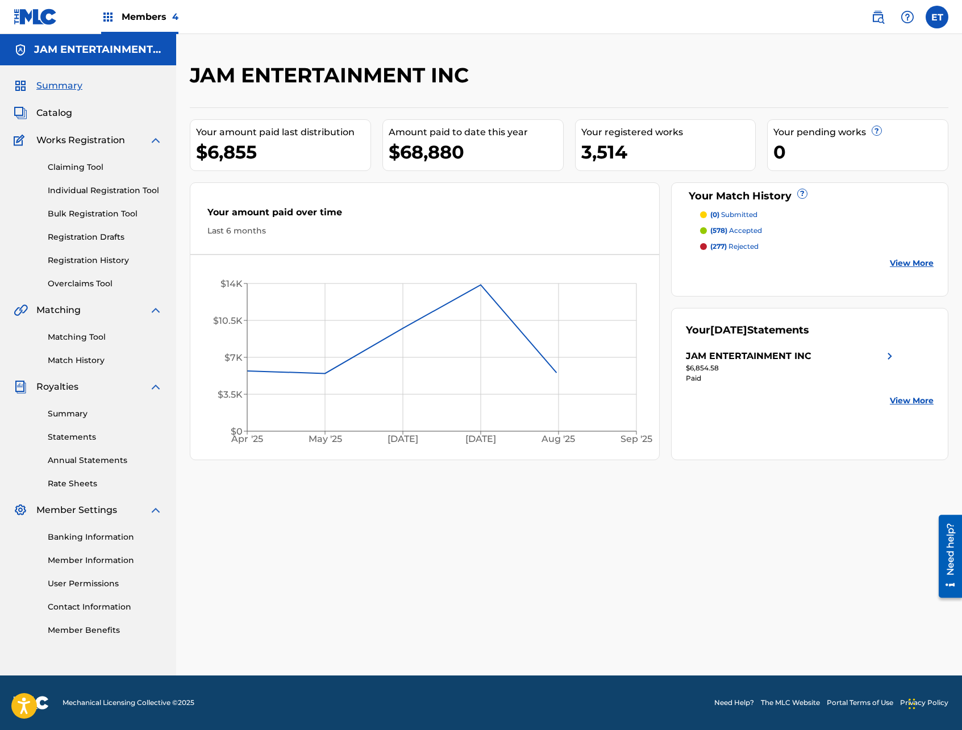
click at [73, 336] on link "Matching Tool" at bounding box center [105, 337] width 115 height 12
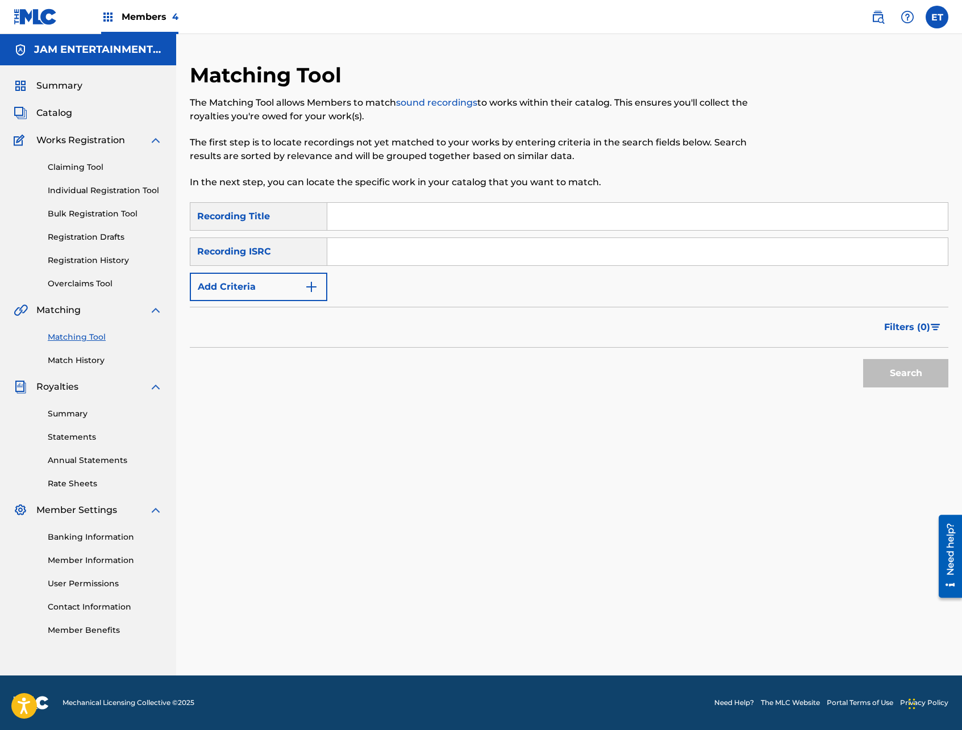
click at [390, 221] on input "Search Form" at bounding box center [637, 216] width 621 height 27
paste input "[PERSON_NAME] DE MIEL"
type input "[PERSON_NAME] DE MIEL"
click at [310, 274] on button "Add Criteria" at bounding box center [259, 287] width 138 height 28
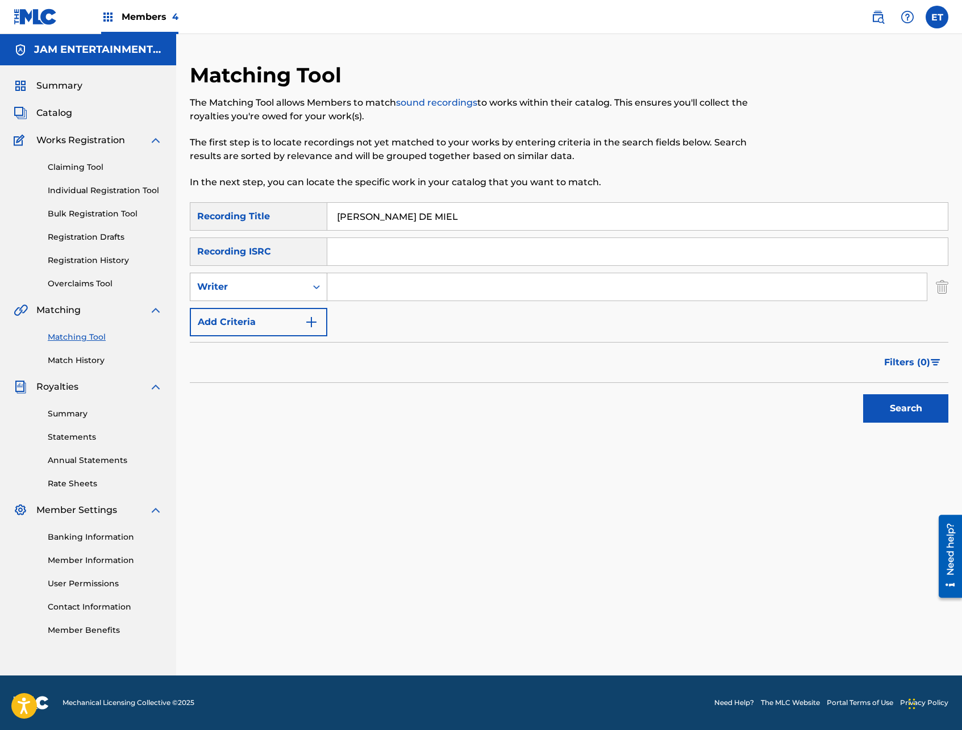
click at [307, 279] on div "Search Form" at bounding box center [316, 287] width 20 height 20
click at [354, 283] on input "Search Form" at bounding box center [627, 286] width 600 height 27
type input "[PERSON_NAME]"
click at [863, 394] on button "Search" at bounding box center [905, 408] width 85 height 28
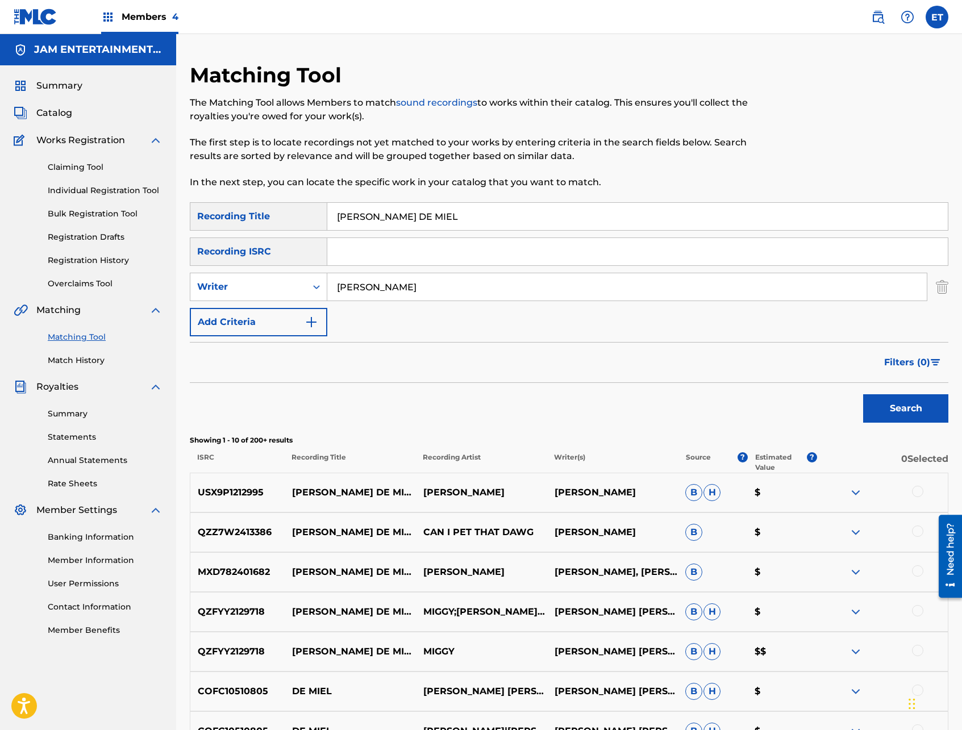
click at [85, 191] on link "Individual Registration Tool" at bounding box center [105, 191] width 115 height 12
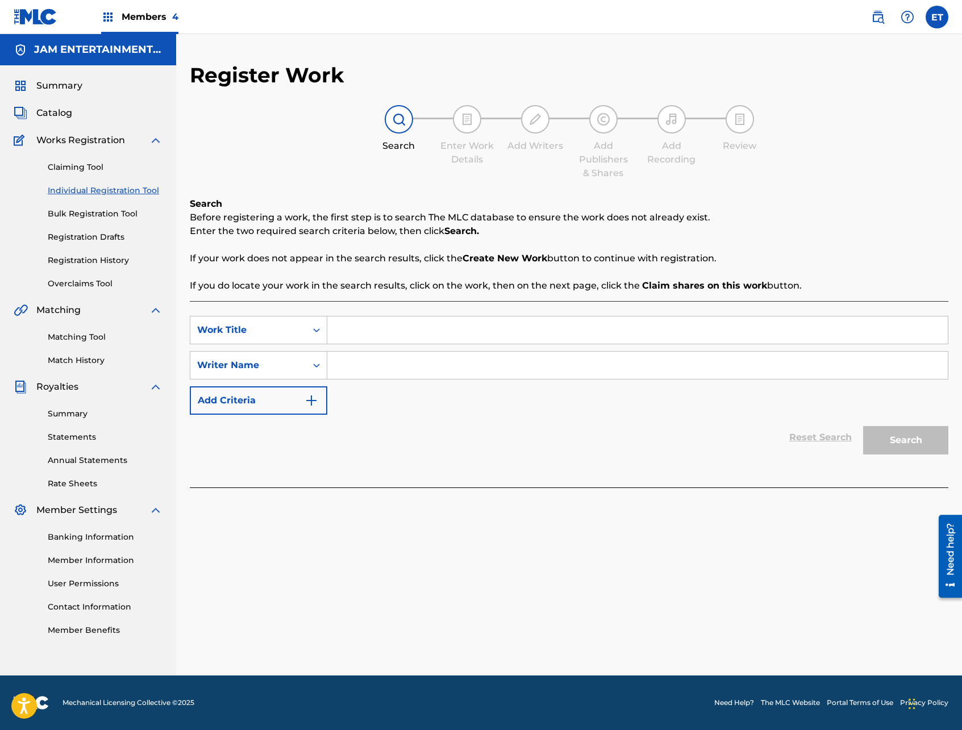
click at [373, 324] on input "Search Form" at bounding box center [637, 330] width 621 height 27
paste input "[PERSON_NAME] DE MIEL"
click at [466, 328] on input "[PERSON_NAME] de miel en cocoyoc" at bounding box center [637, 330] width 621 height 27
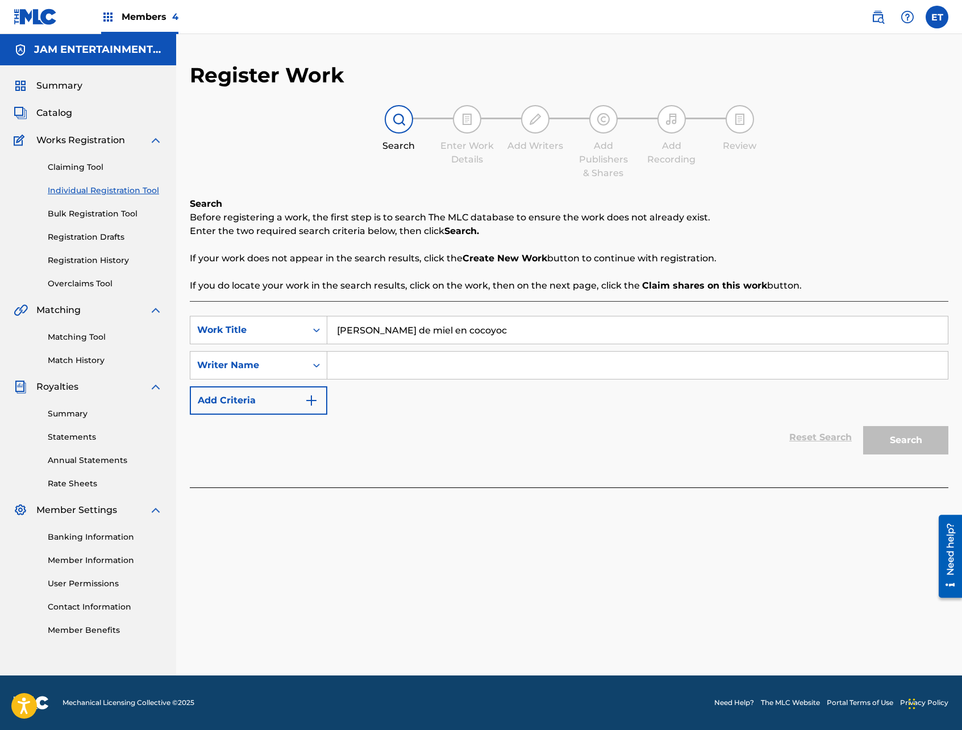
paste input "[PERSON_NAME] DE MIEL"
type input "[PERSON_NAME] DE MIEL"
drag, startPoint x: 476, startPoint y: 475, endPoint x: 411, endPoint y: 432, distance: 77.1
click at [474, 473] on div "SearchWithCriteria4e97c124-a149-4306-b4ab-2ccccb8c566e Work Title [PERSON_NAME]…" at bounding box center [569, 394] width 759 height 186
click at [378, 363] on input "Search Form" at bounding box center [637, 365] width 621 height 27
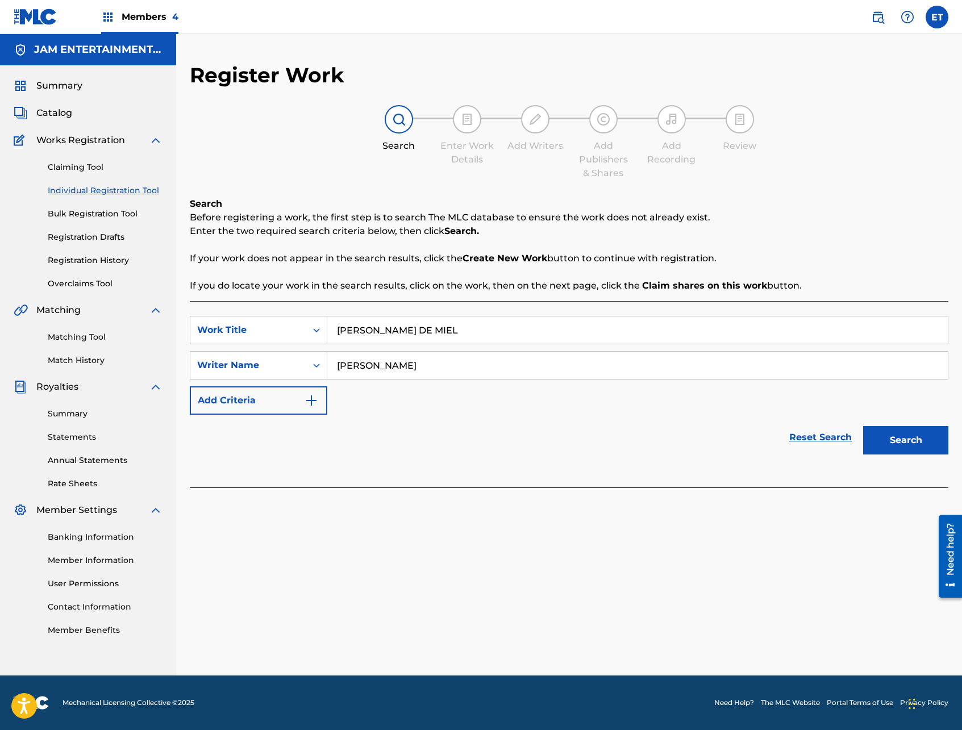
type input "[PERSON_NAME]"
click at [863, 426] on button "Search" at bounding box center [905, 440] width 85 height 28
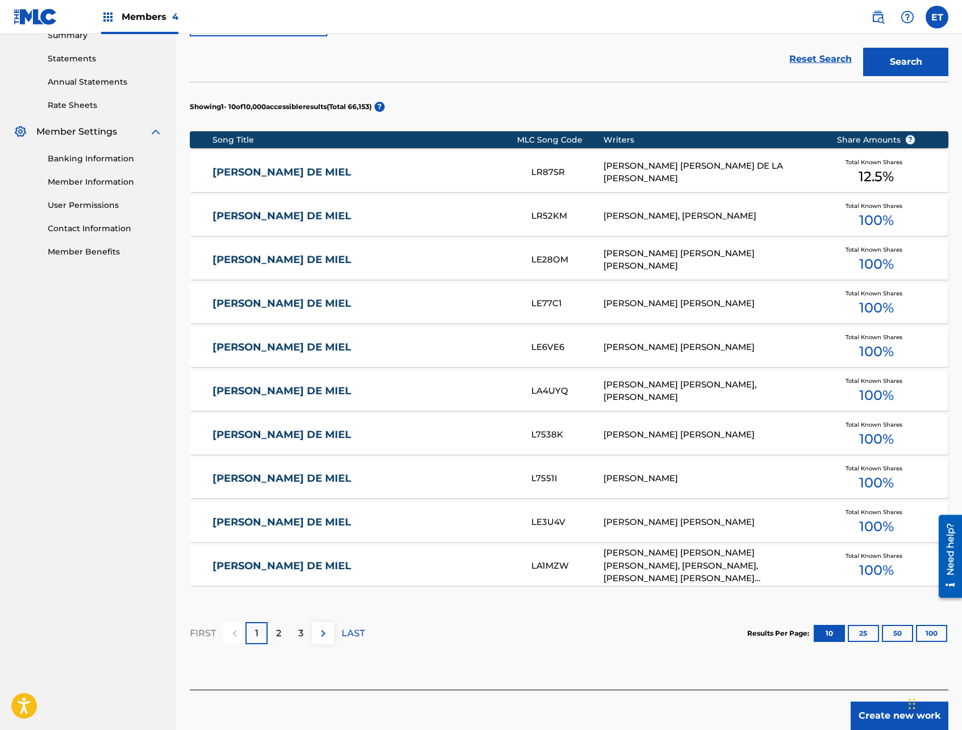
scroll to position [383, 0]
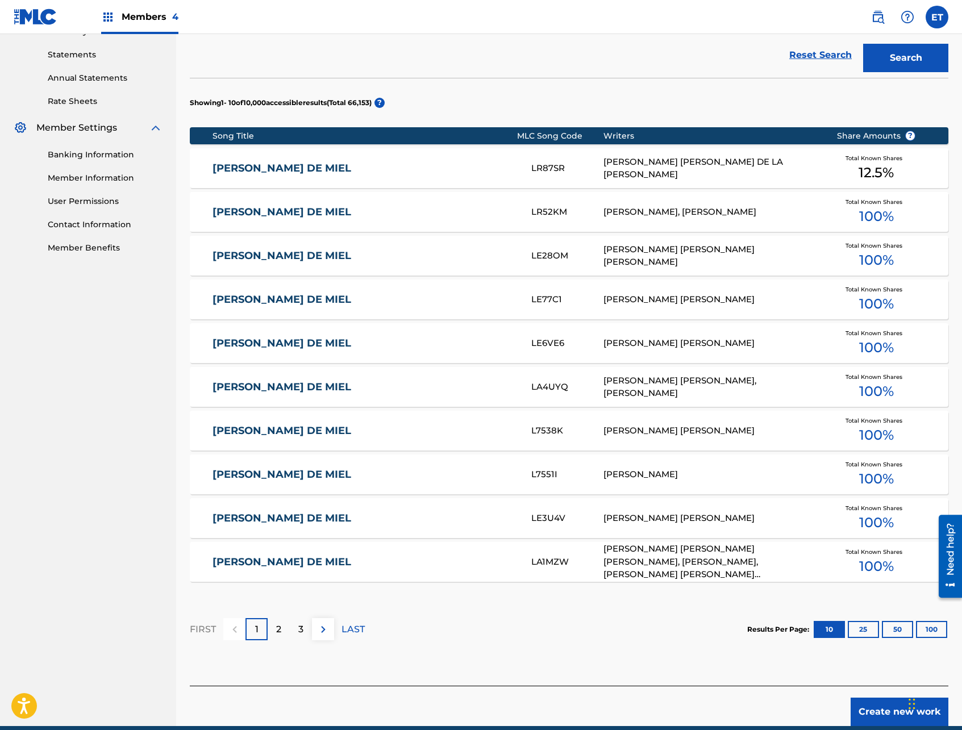
click at [263, 483] on div "[PERSON_NAME] DE MIEL L7551I [PERSON_NAME] Total Known Shares 100 %" at bounding box center [569, 475] width 759 height 40
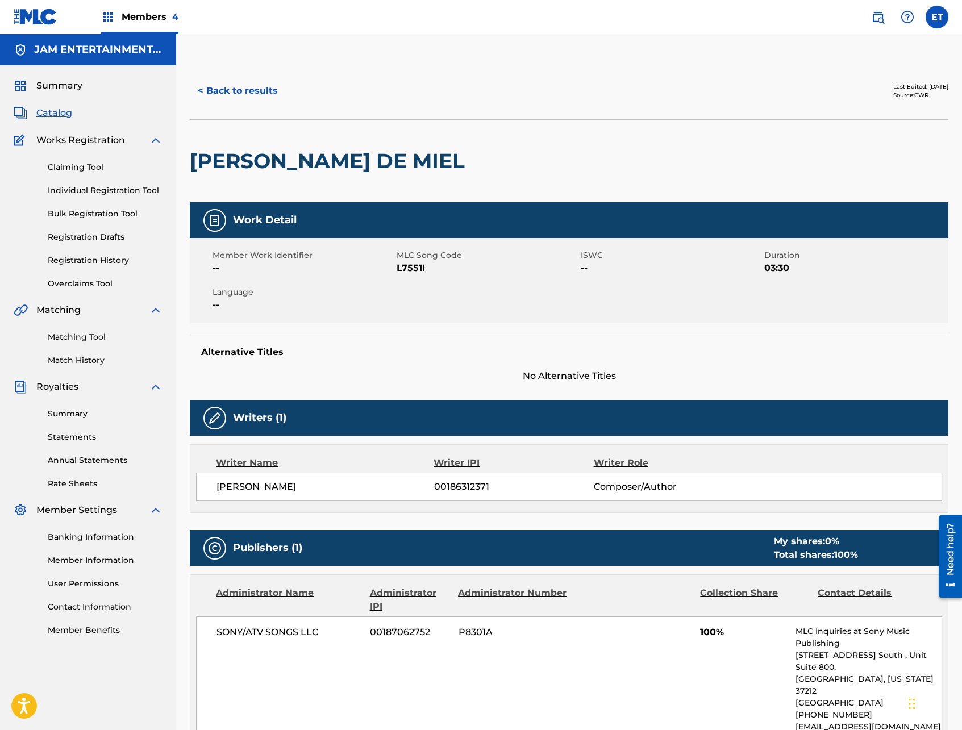
click at [232, 85] on button "< Back to results" at bounding box center [238, 91] width 96 height 28
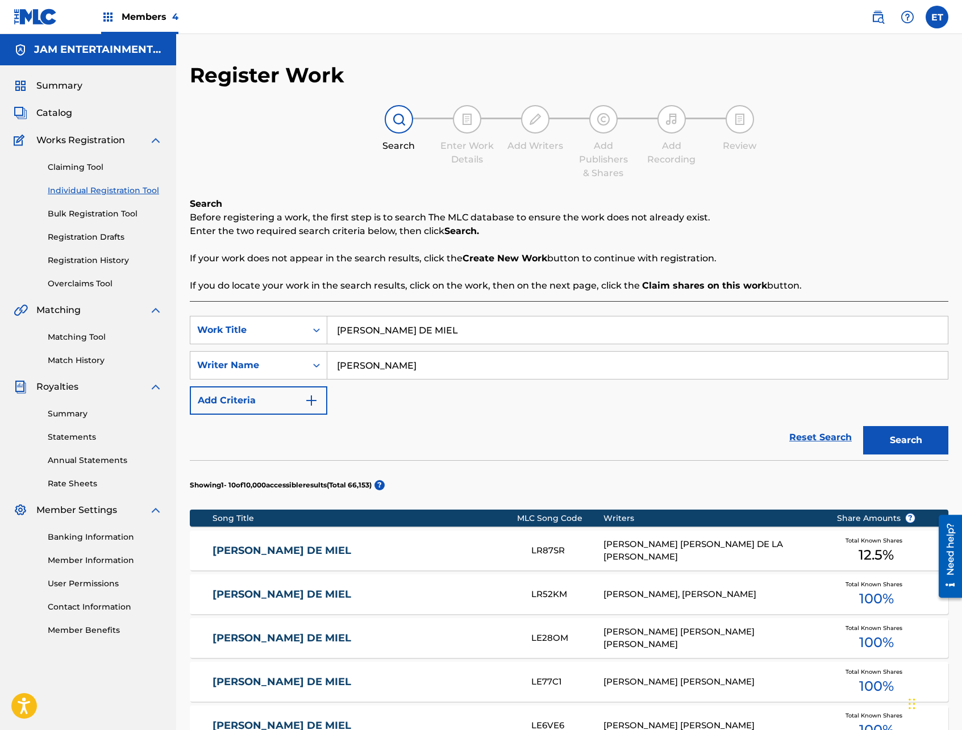
click at [402, 367] on input "[PERSON_NAME]" at bounding box center [637, 365] width 621 height 27
type input "[PERSON_NAME]"
click at [863, 426] on button "Search" at bounding box center [905, 440] width 85 height 28
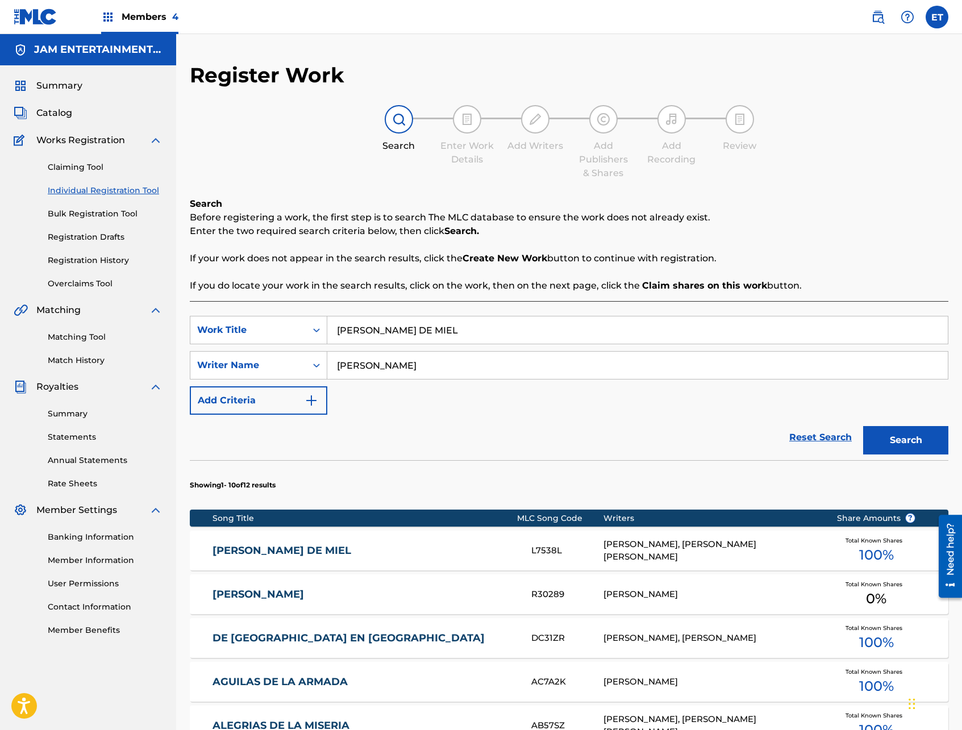
click at [686, 543] on div "[PERSON_NAME], [PERSON_NAME] [PERSON_NAME]" at bounding box center [712, 551] width 216 height 26
